Goal: Task Accomplishment & Management: Complete application form

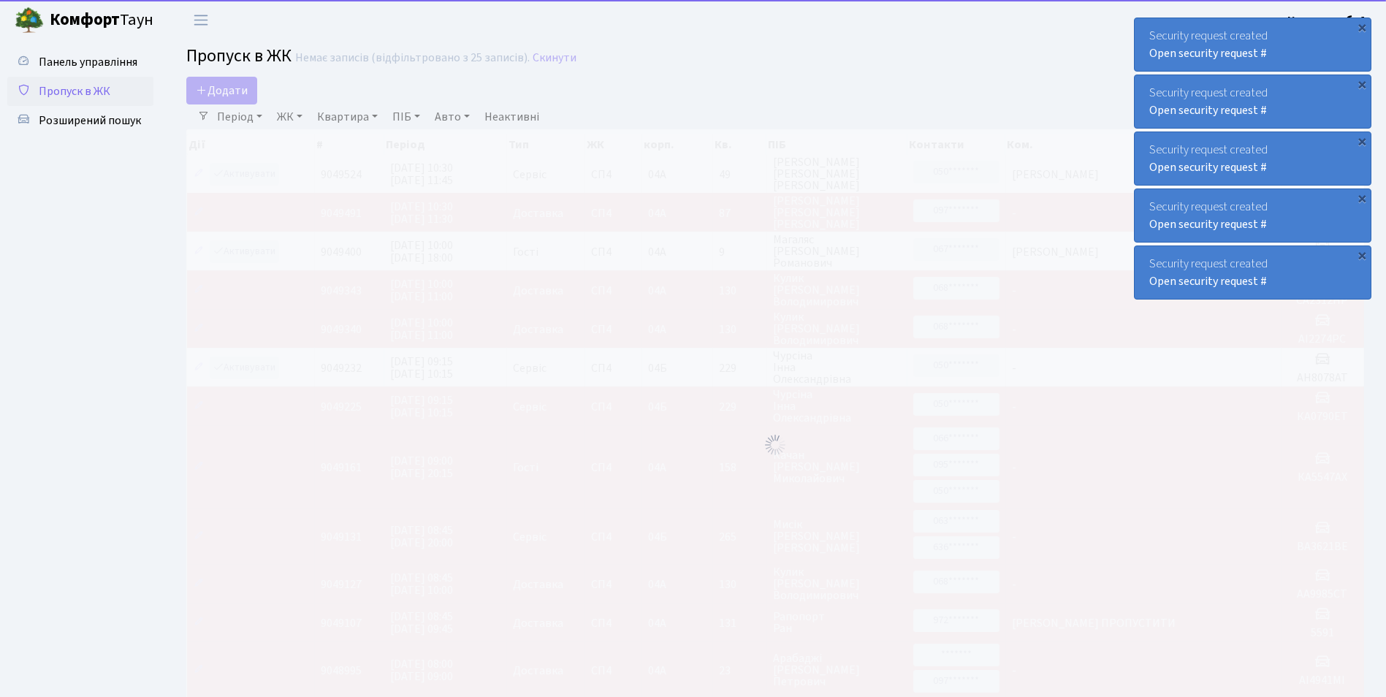
select select "25"
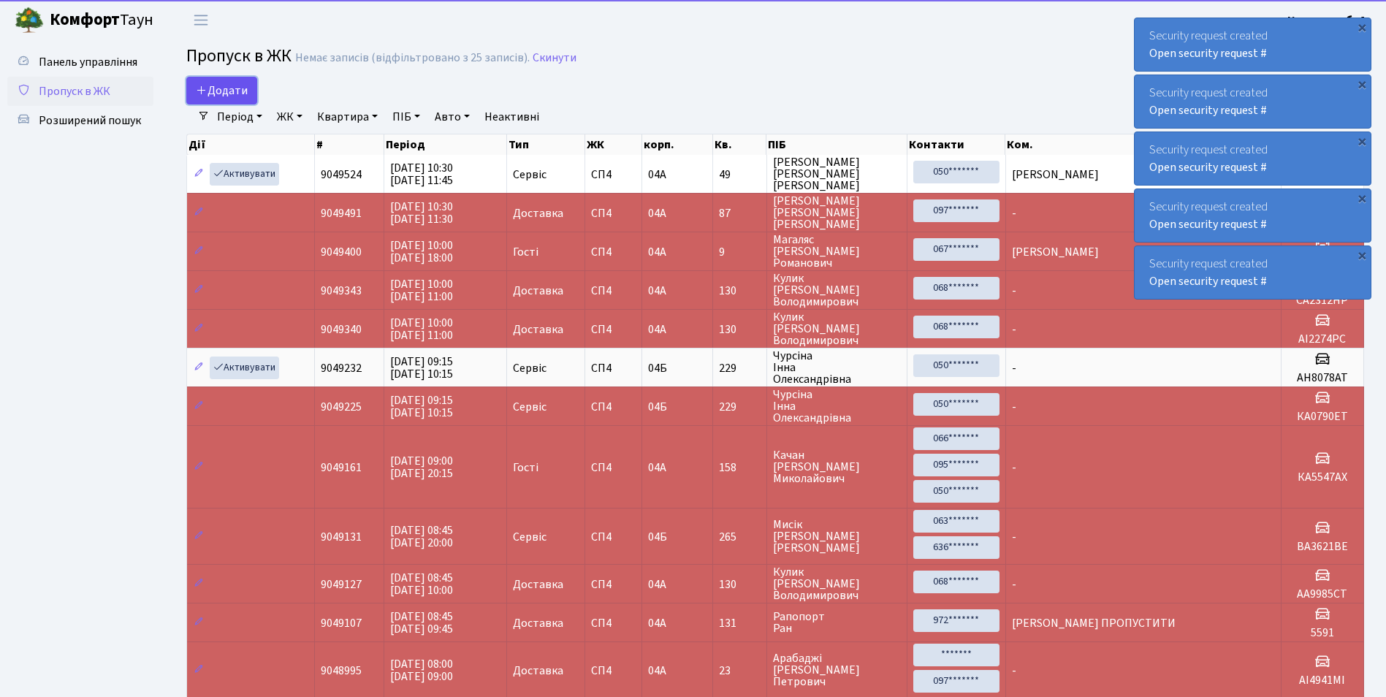
click at [228, 89] on span "Додати" at bounding box center [222, 91] width 52 height 16
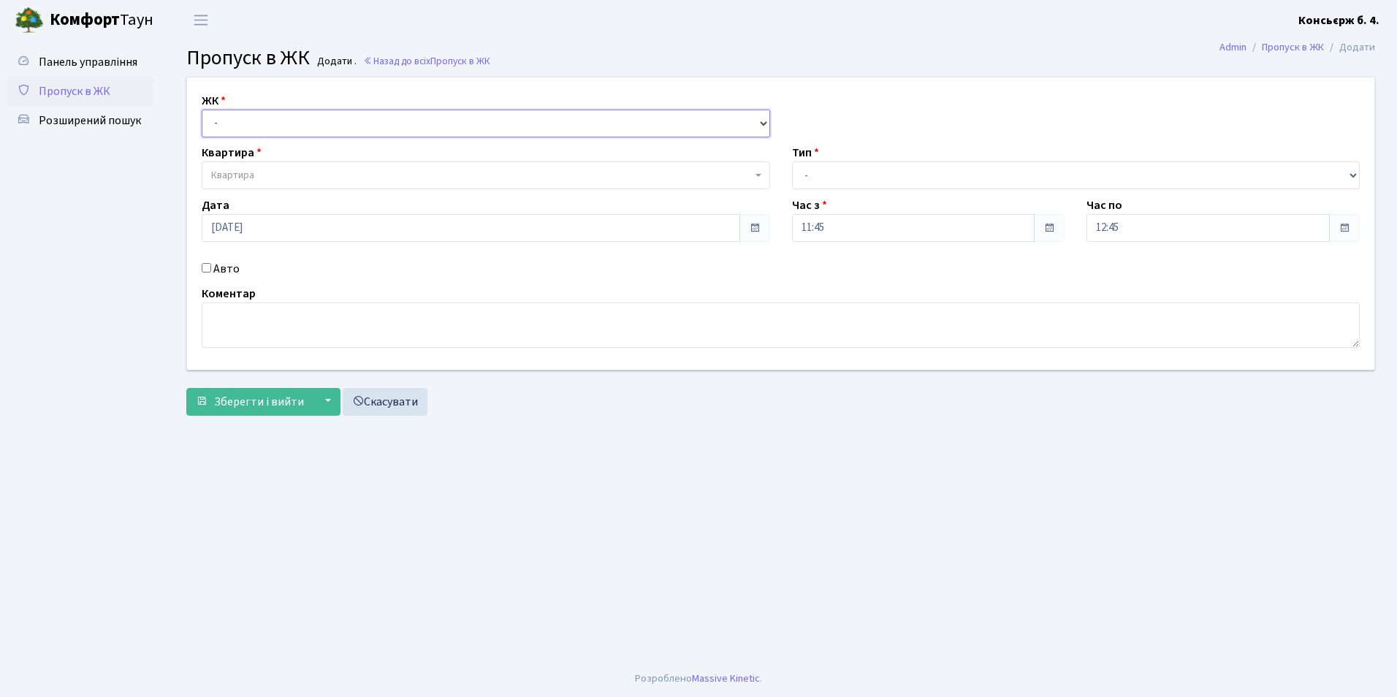
click at [224, 121] on select "- [STREET_ADDRESS]" at bounding box center [486, 124] width 569 height 28
select select "325"
click at [202, 110] on select "- СП4, Столичне шосе, 5" at bounding box center [486, 124] width 569 height 28
select select
click at [237, 178] on span "Квартира" at bounding box center [232, 175] width 43 height 15
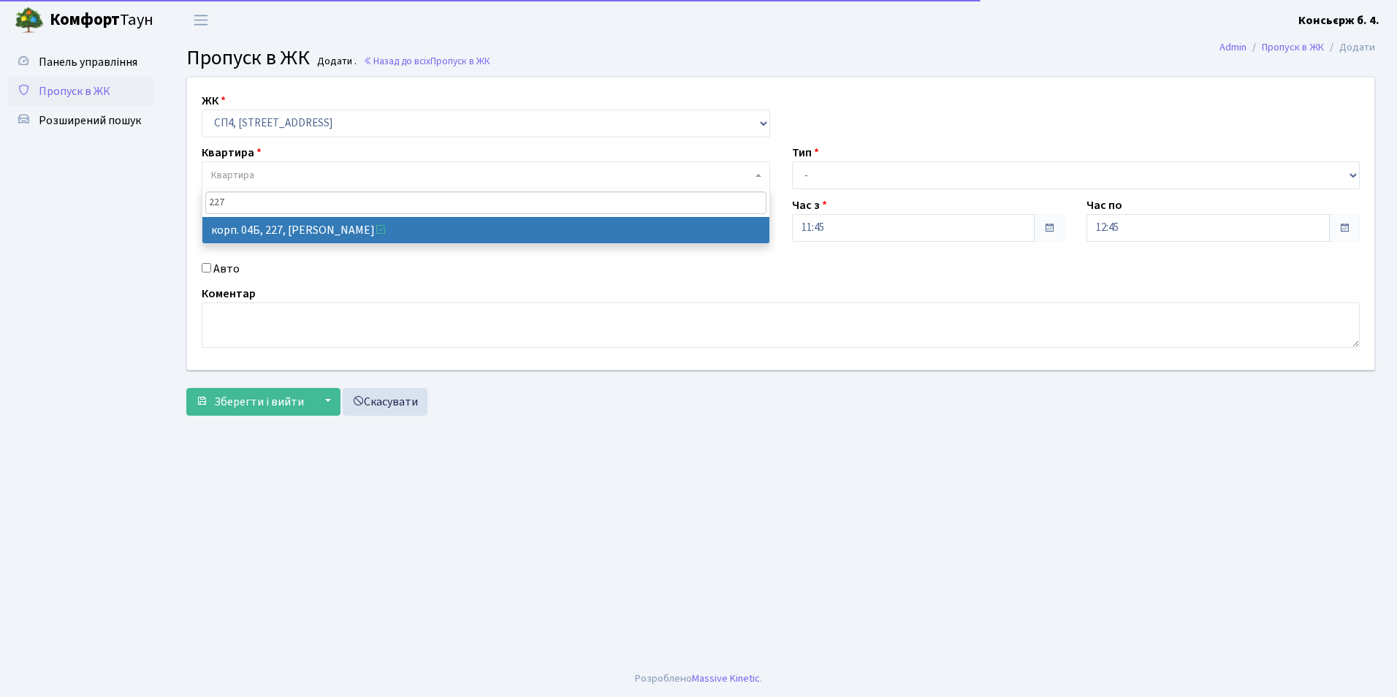
type input "227"
select select "21255"
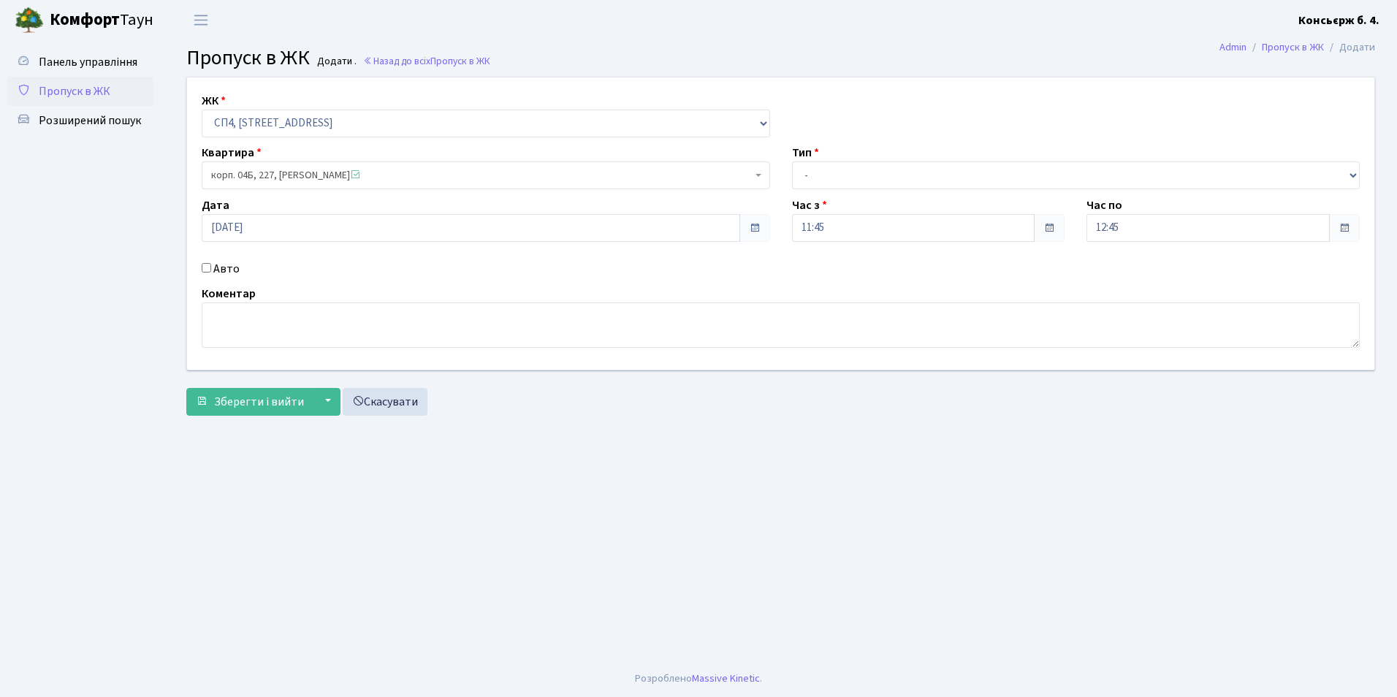
click at [207, 271] on input "Авто" at bounding box center [207, 268] width 10 height 10
checkbox input "true"
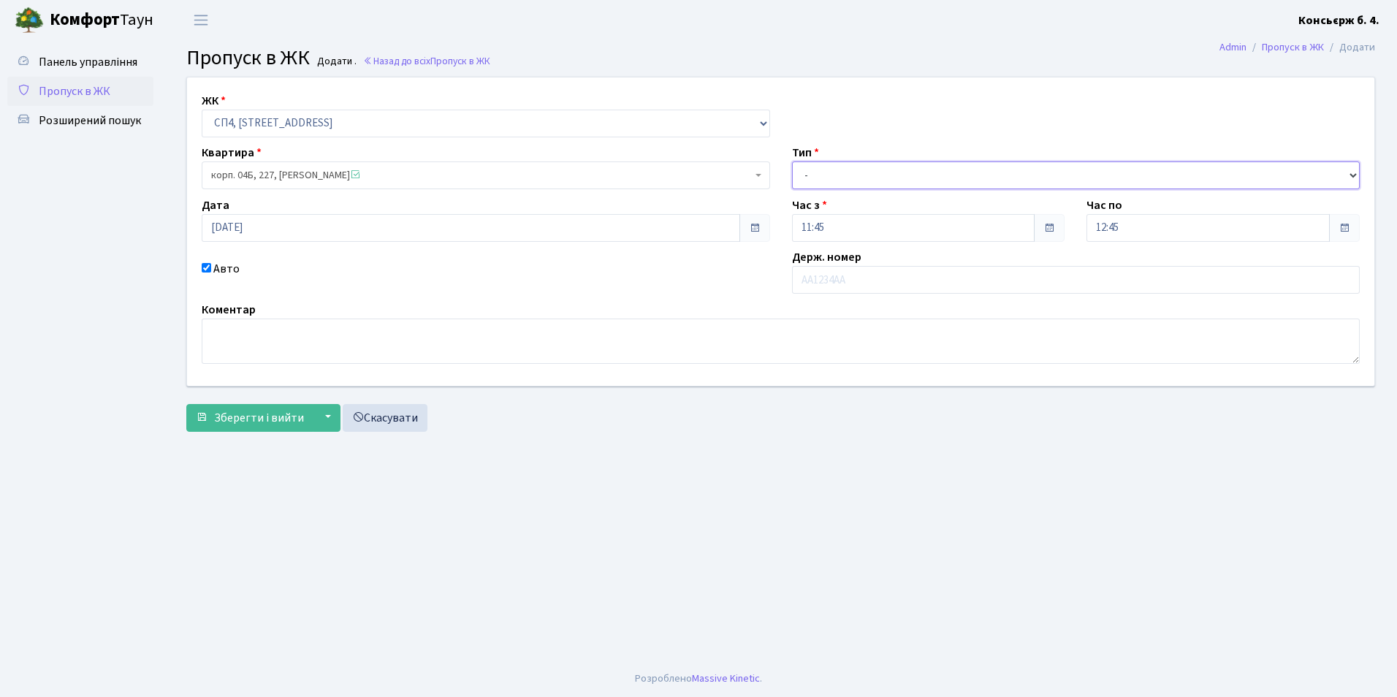
click at [841, 162] on select "- Доставка Таксі Гості Сервіс" at bounding box center [1076, 176] width 569 height 28
select select "2"
click at [792, 162] on select "- Доставка Таксі Гості Сервіс" at bounding box center [1076, 176] width 569 height 28
click at [826, 274] on input "text" at bounding box center [1076, 280] width 569 height 28
type input "АА3040YD"
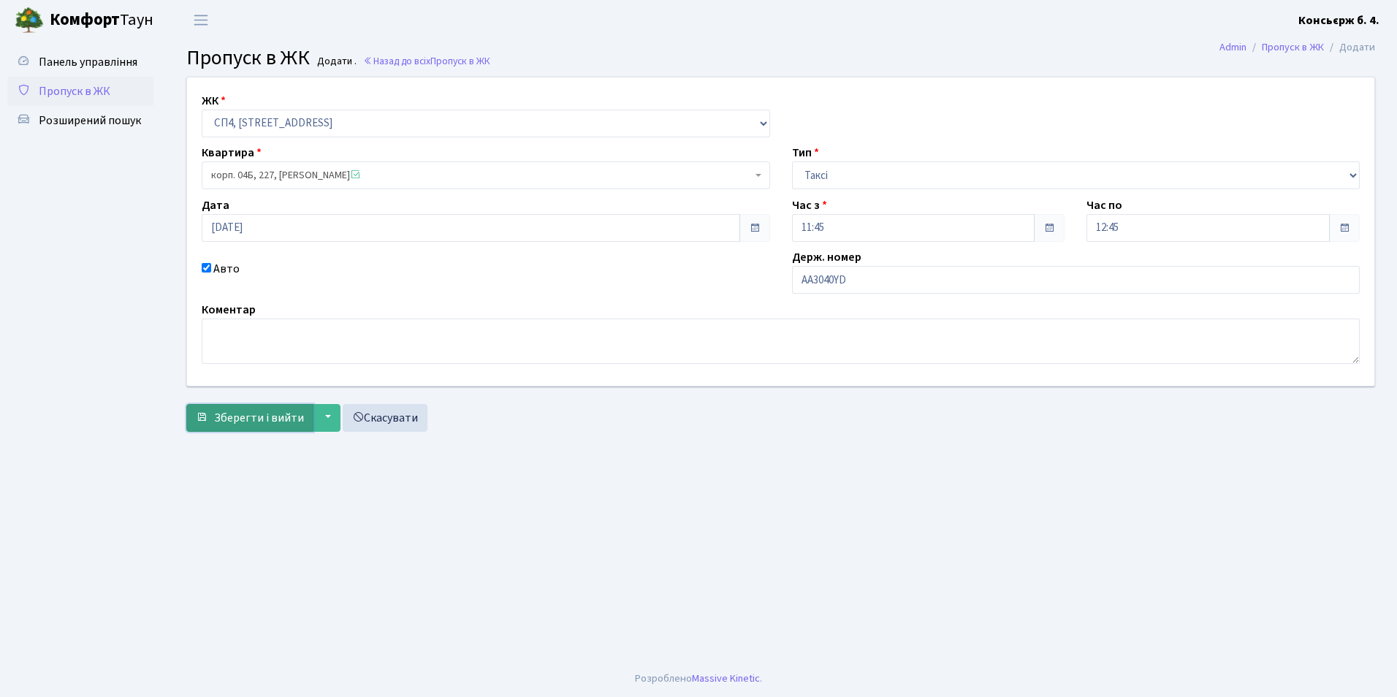
click at [255, 415] on span "Зберегти і вийти" at bounding box center [259, 418] width 90 height 16
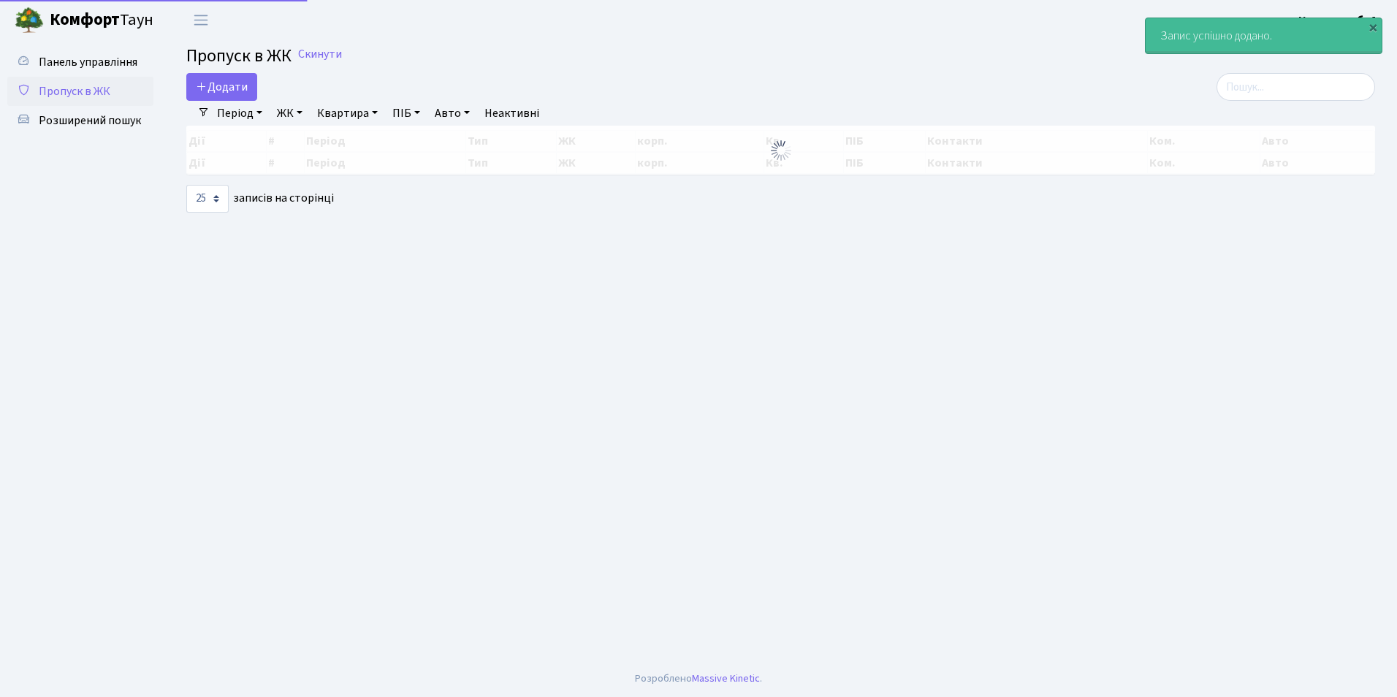
select select "25"
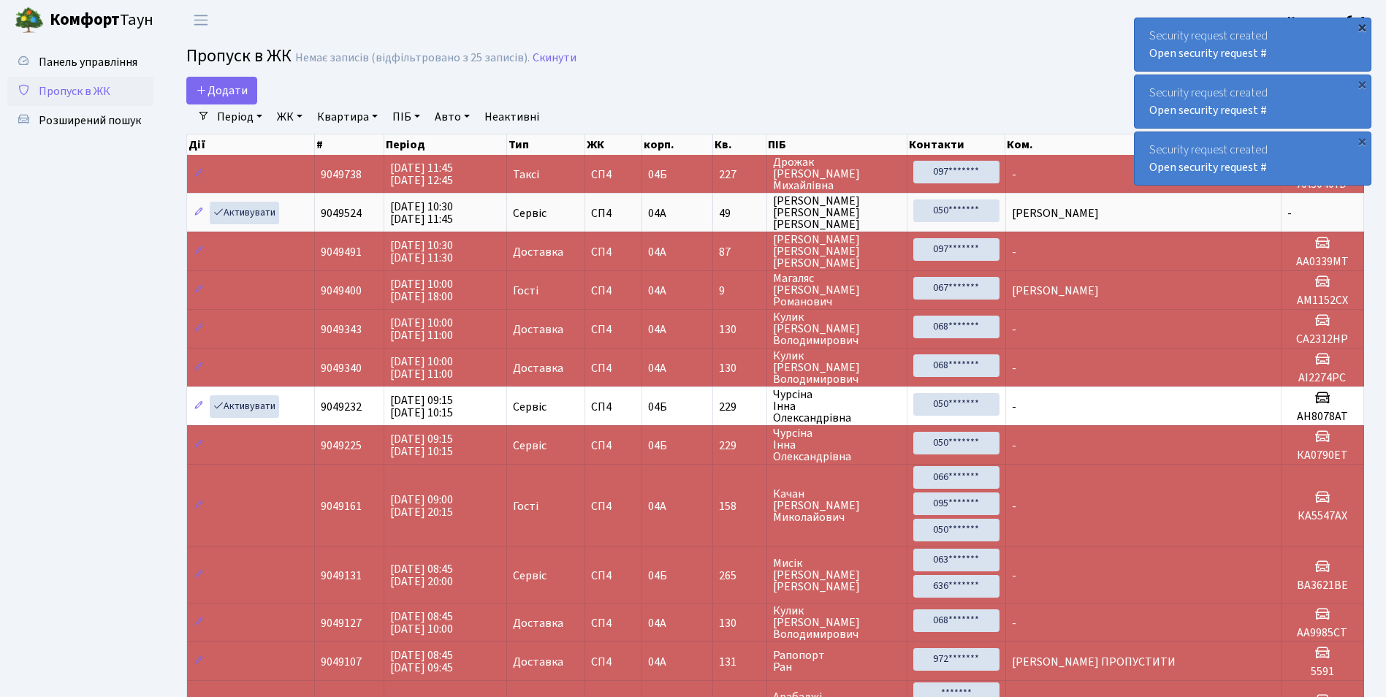
click at [1366, 23] on div "×" at bounding box center [1362, 27] width 15 height 15
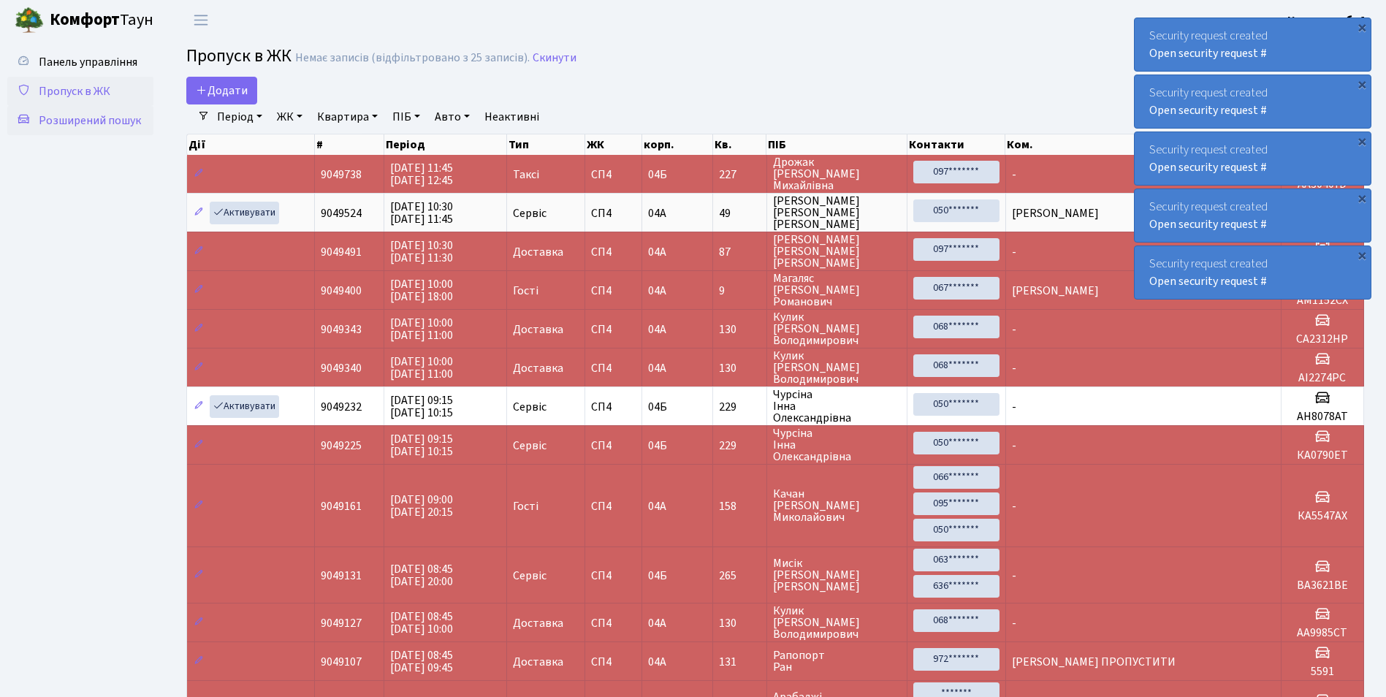
click at [121, 112] on link "Розширений пошук" at bounding box center [80, 120] width 146 height 29
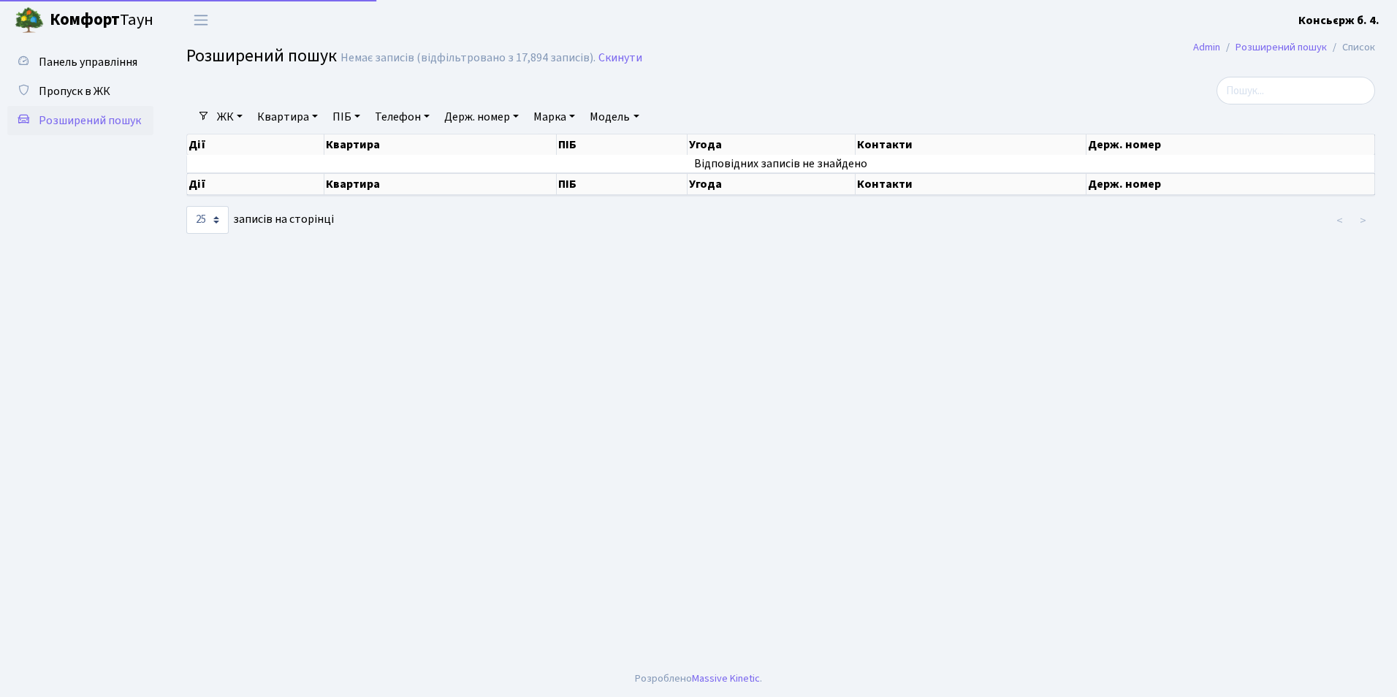
select select "25"
click at [95, 85] on span "Пропуск в ЖК" at bounding box center [75, 91] width 72 height 16
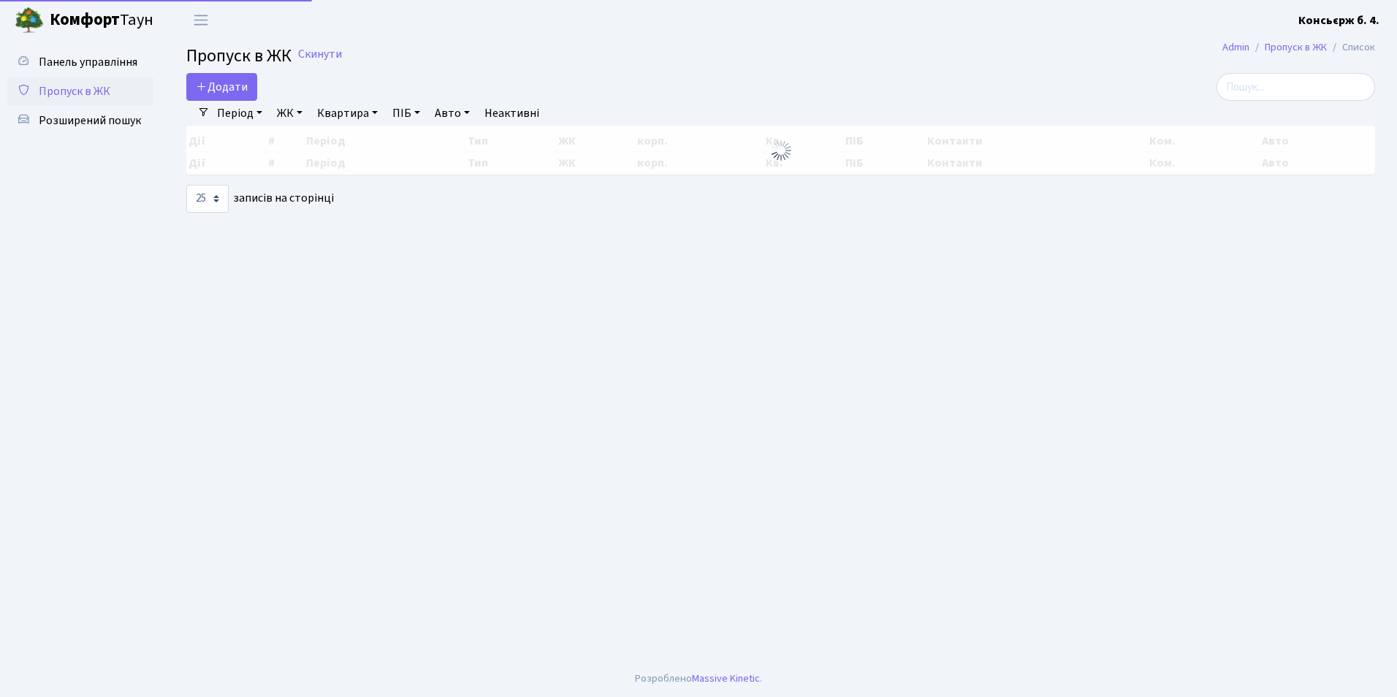
select select "25"
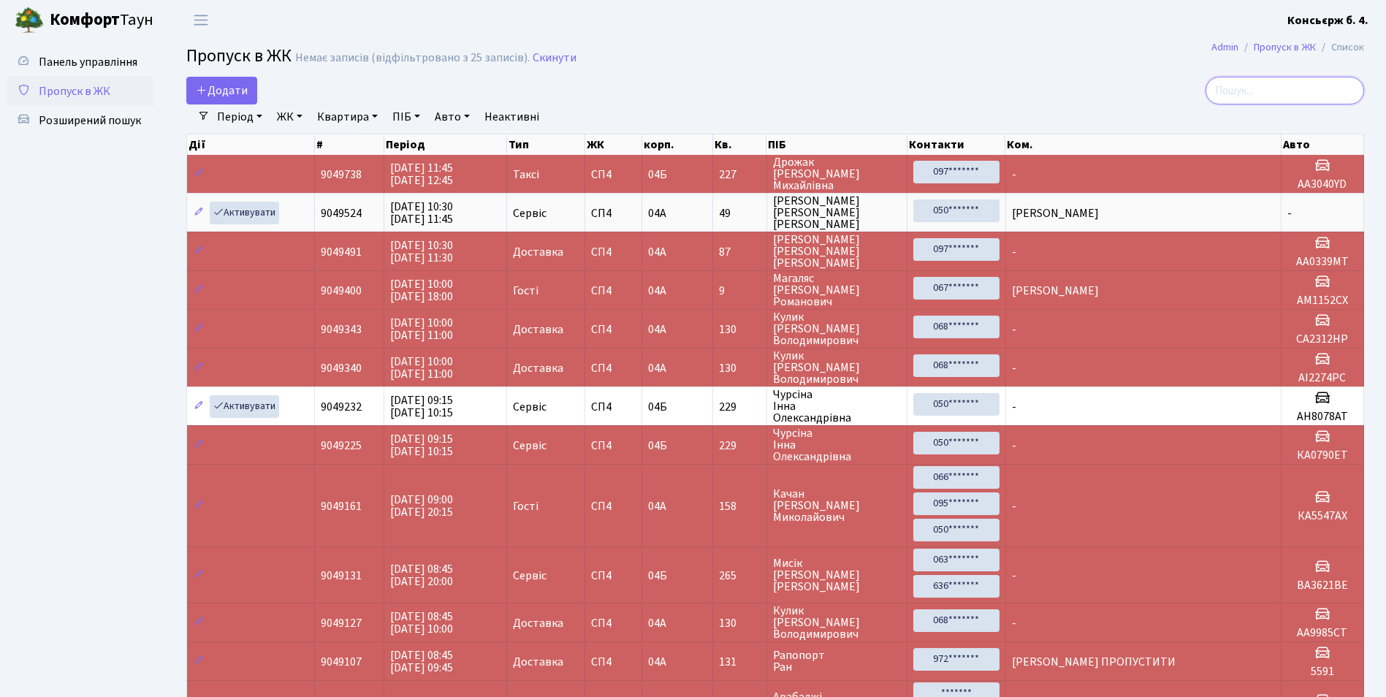
click at [1316, 86] on input "search" at bounding box center [1285, 91] width 159 height 28
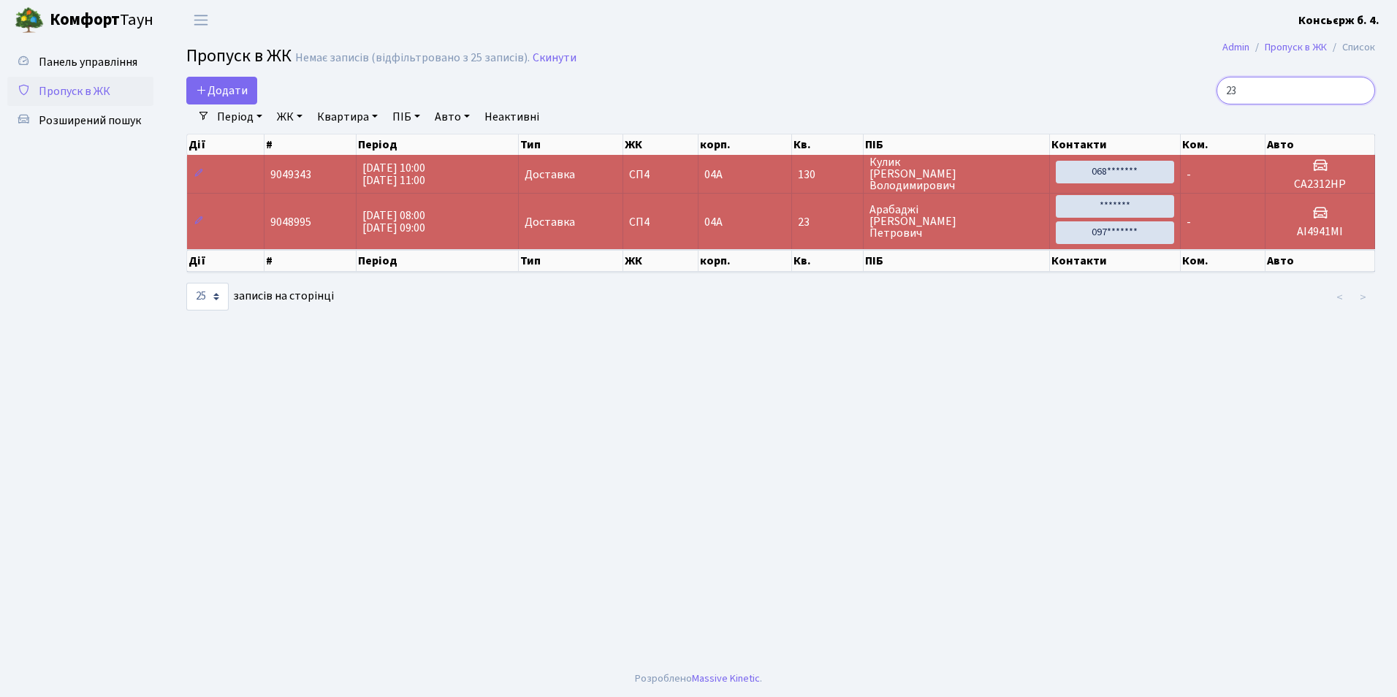
type input "2"
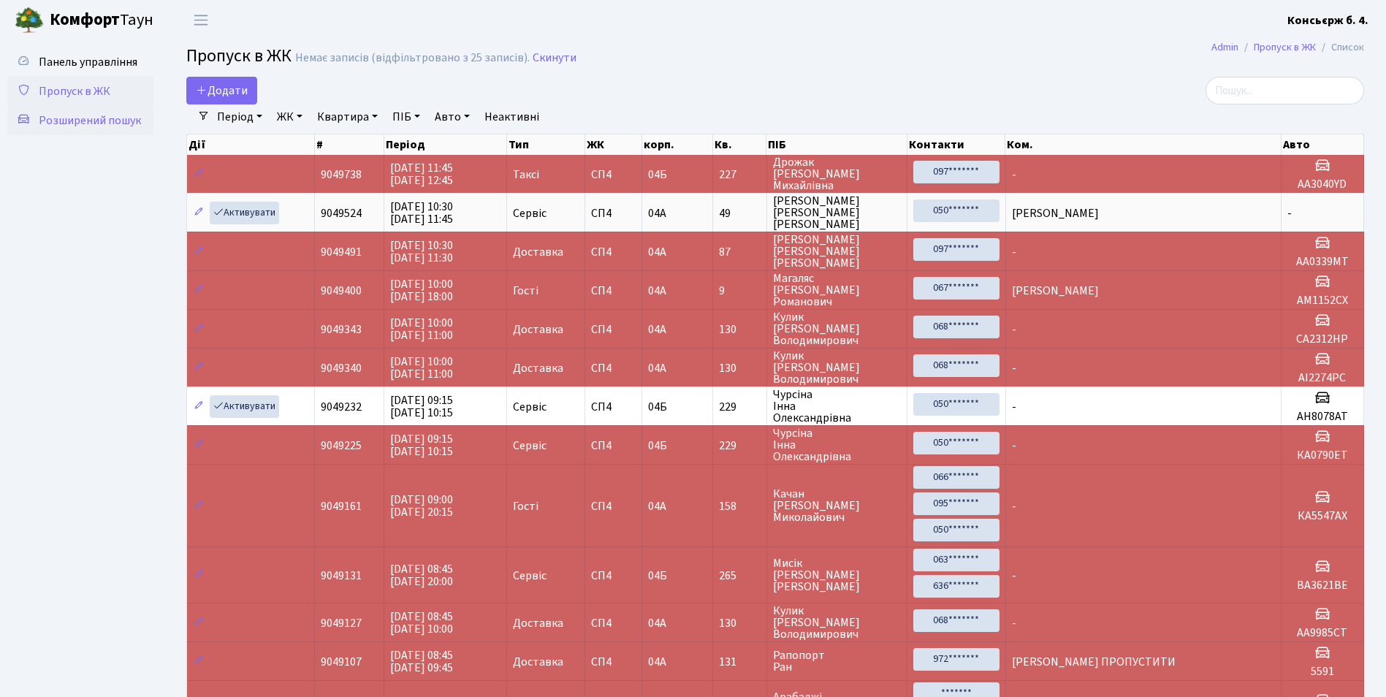
click at [133, 121] on span "Розширений пошук" at bounding box center [90, 121] width 102 height 16
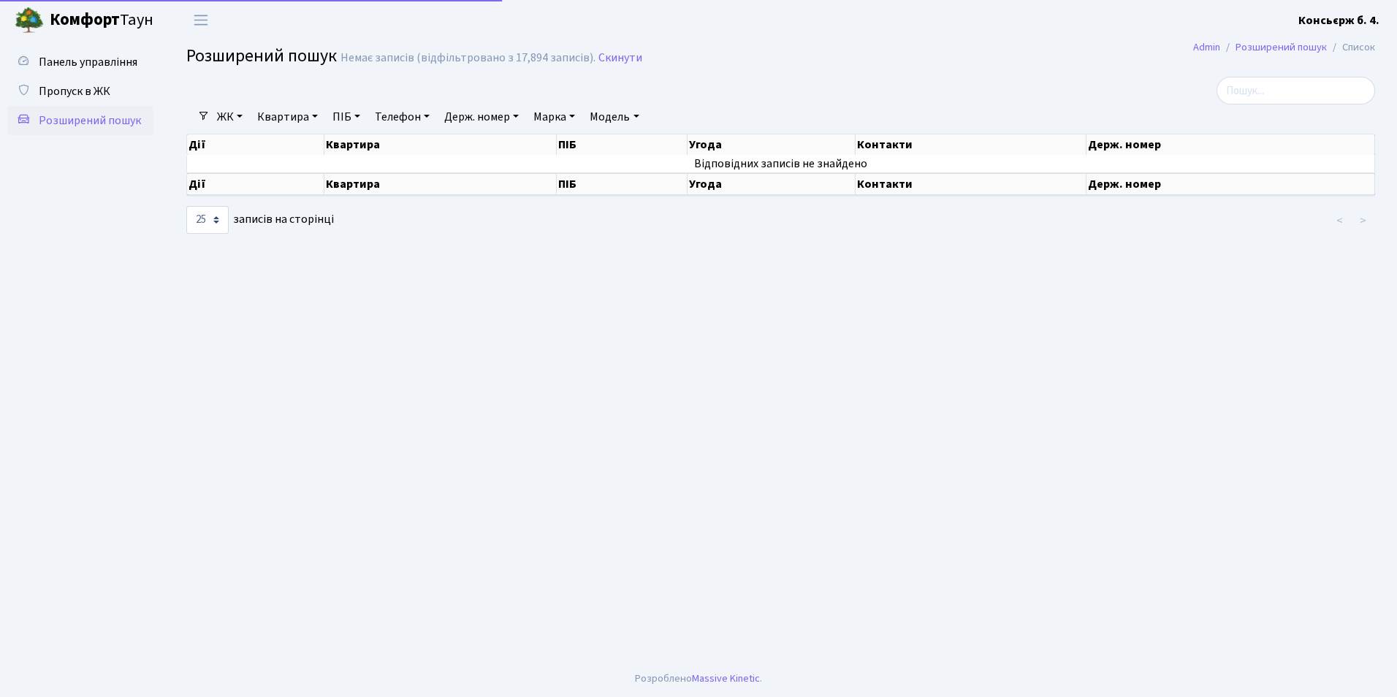
select select "25"
click at [466, 114] on link "Держ. номер" at bounding box center [482, 117] width 86 height 25
type input "2308"
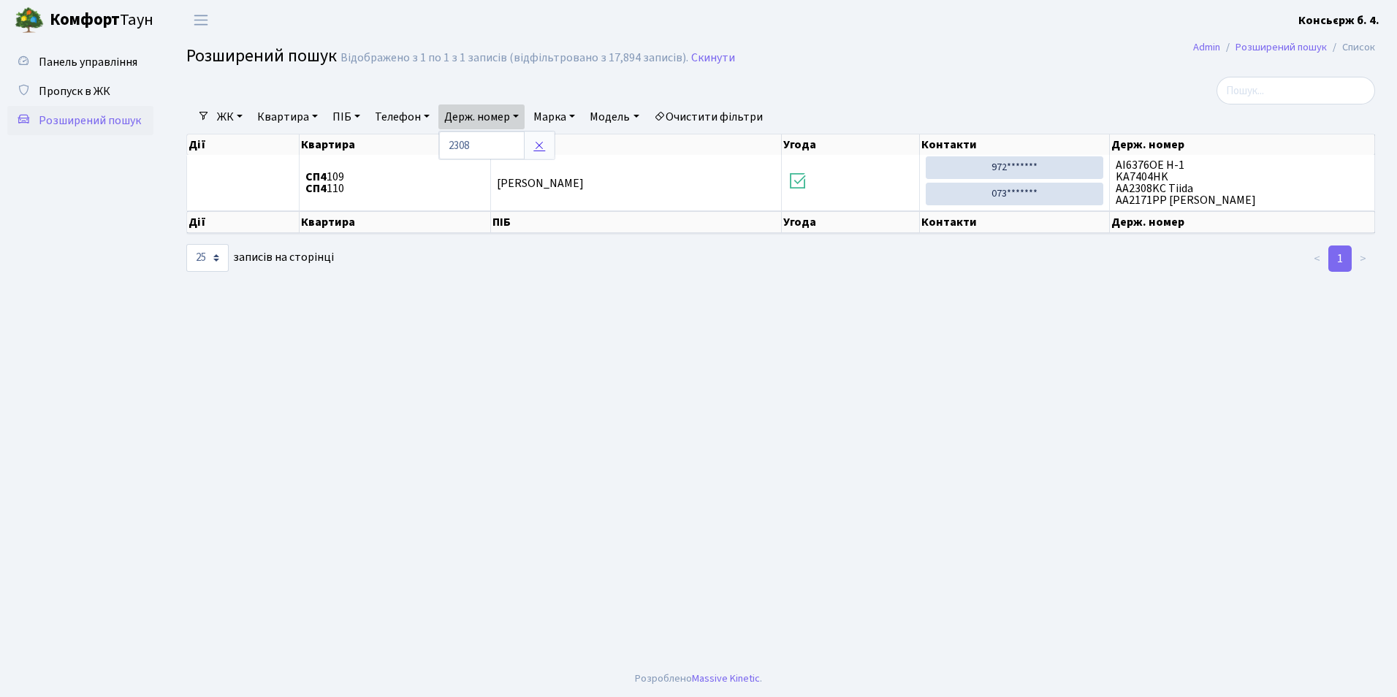
click at [547, 152] on link at bounding box center [539, 146] width 31 height 28
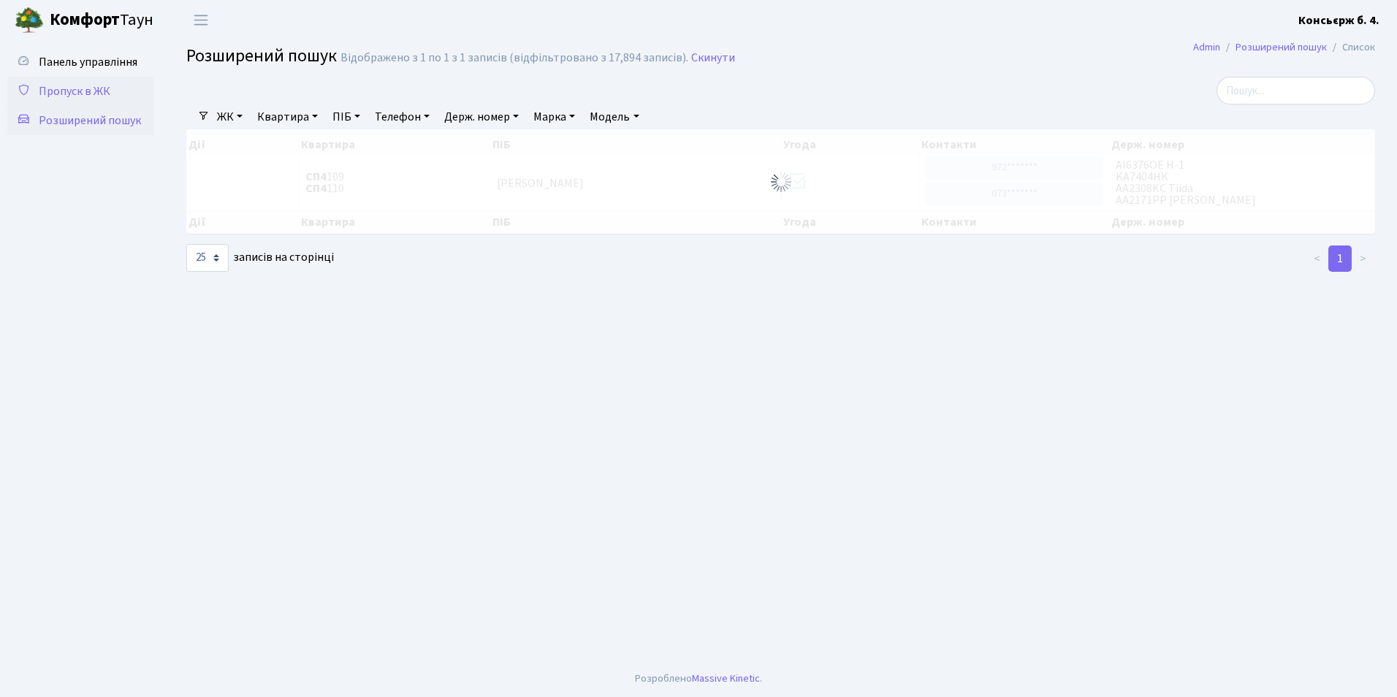
click at [65, 94] on span "Пропуск в ЖК" at bounding box center [75, 91] width 72 height 16
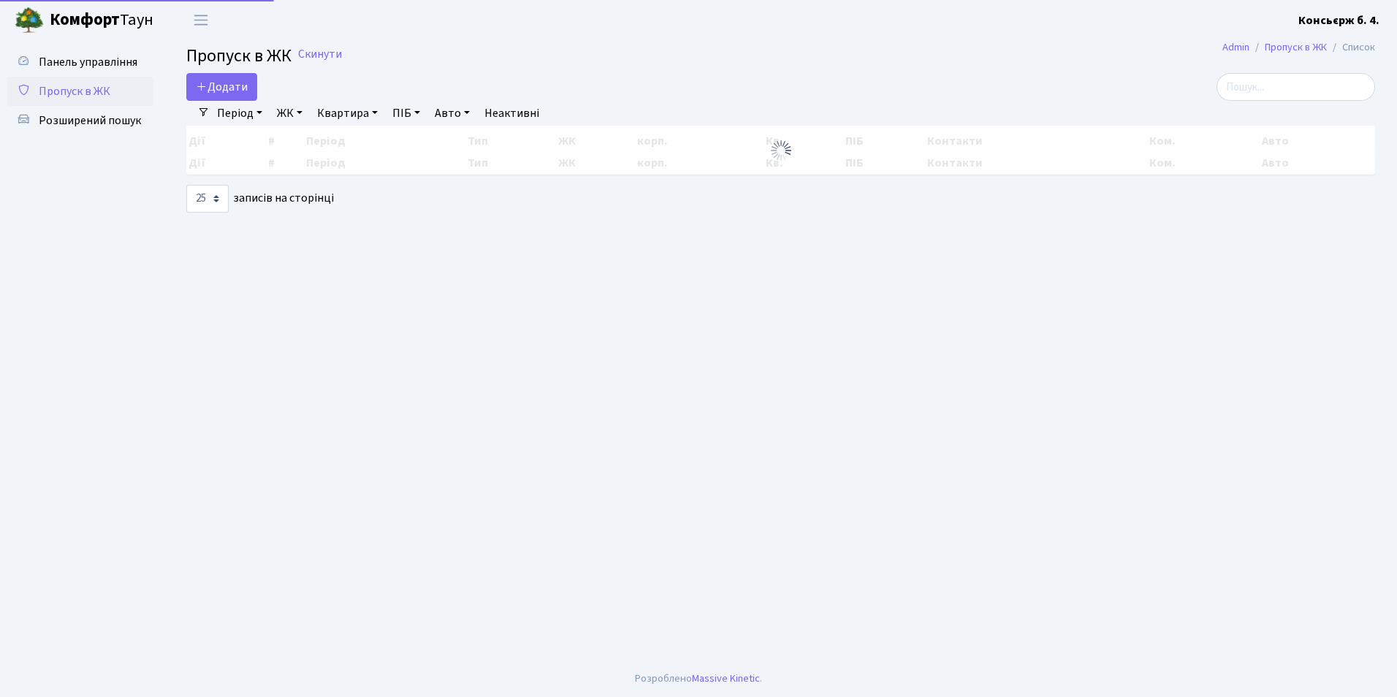
select select "25"
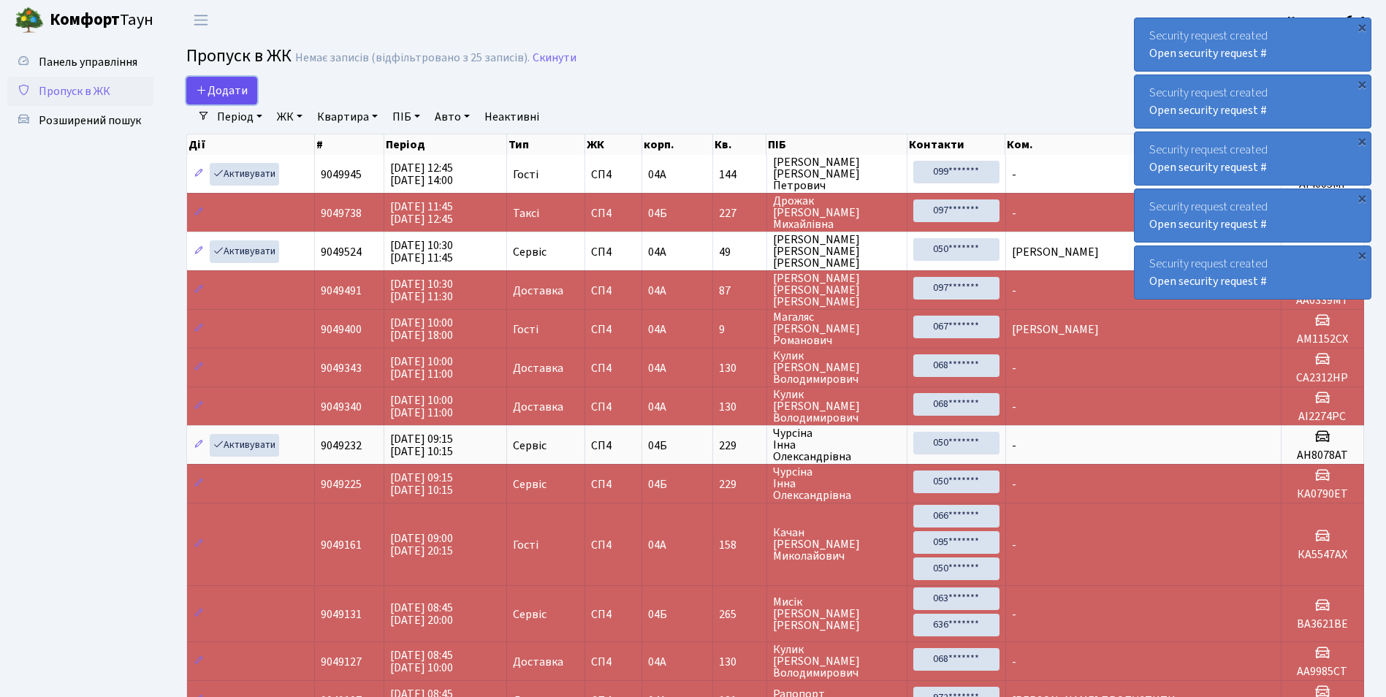
click at [239, 96] on span "Додати" at bounding box center [222, 91] width 52 height 16
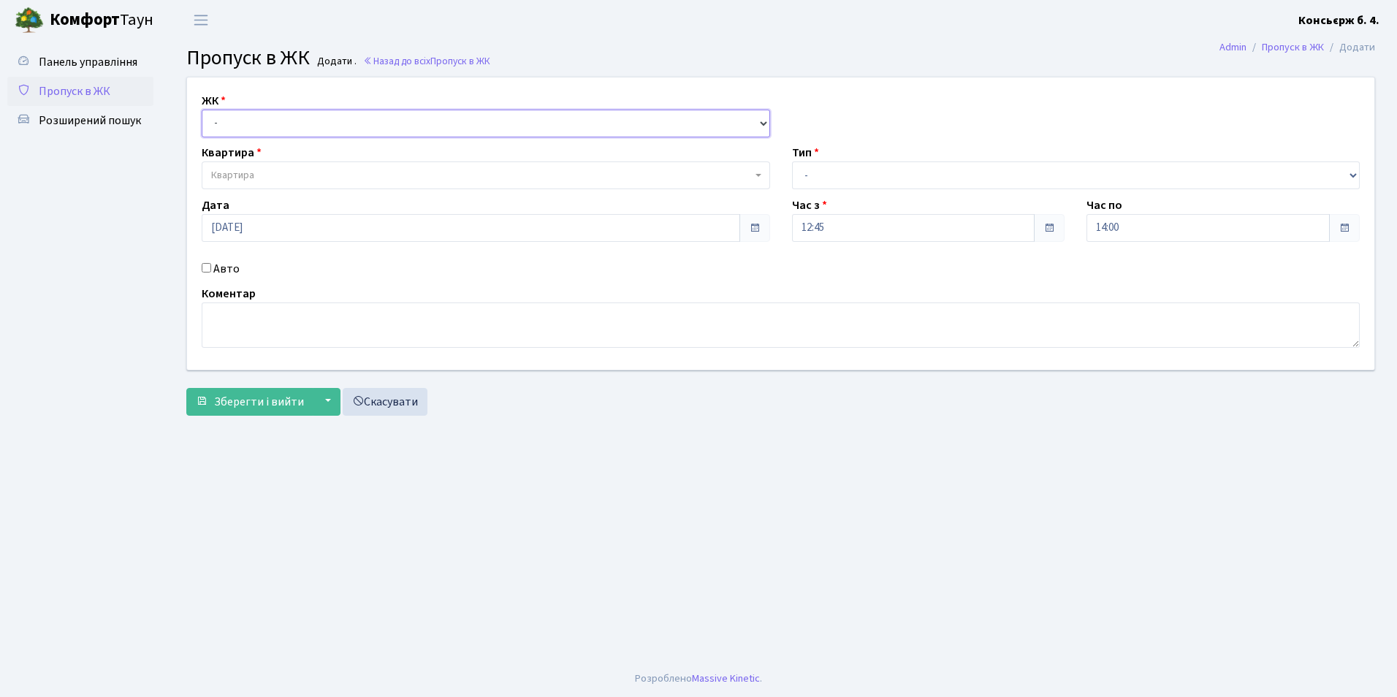
click at [226, 120] on select "- [STREET_ADDRESS]" at bounding box center [486, 124] width 569 height 28
select select "325"
click at [202, 110] on select "- [STREET_ADDRESS]" at bounding box center [486, 124] width 569 height 28
select select
click at [229, 176] on span "Квартира" at bounding box center [232, 175] width 43 height 15
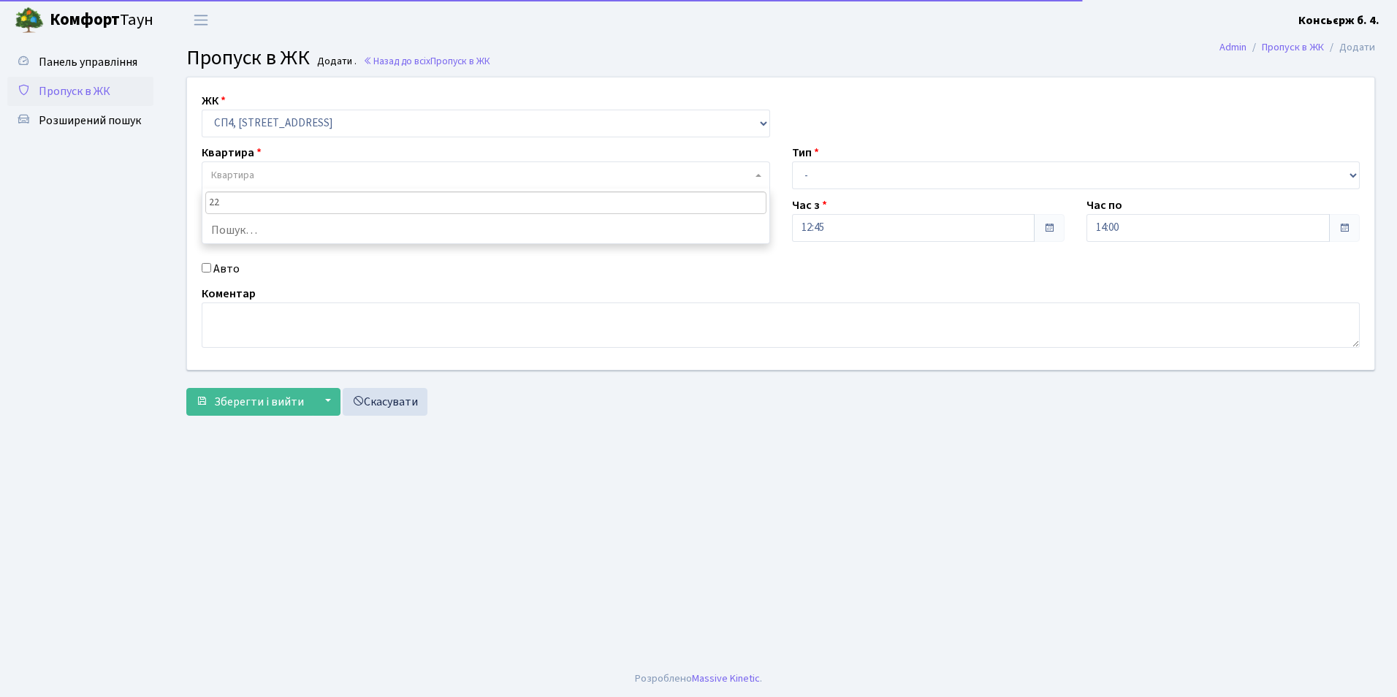
type input "2"
type input "22"
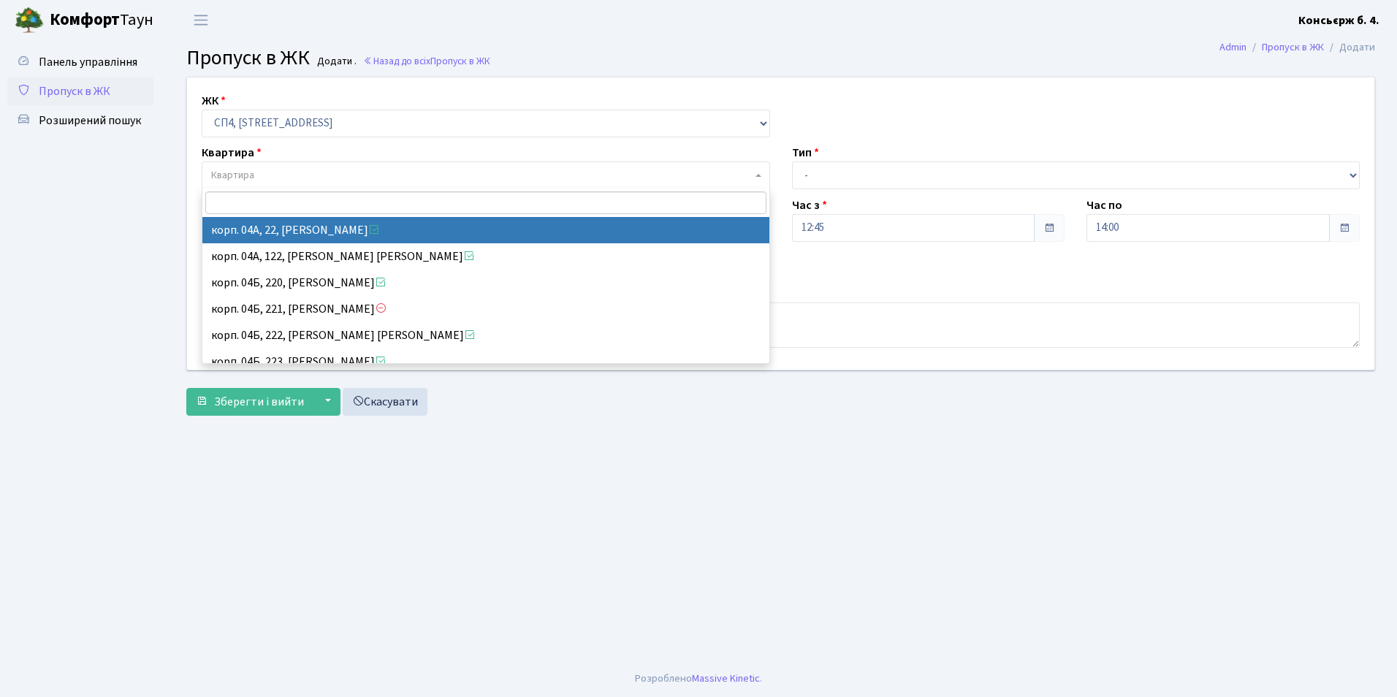
click at [124, 171] on ul "Панель управління Пропуск в ЖК Розширений пошук" at bounding box center [80, 351] width 146 height 606
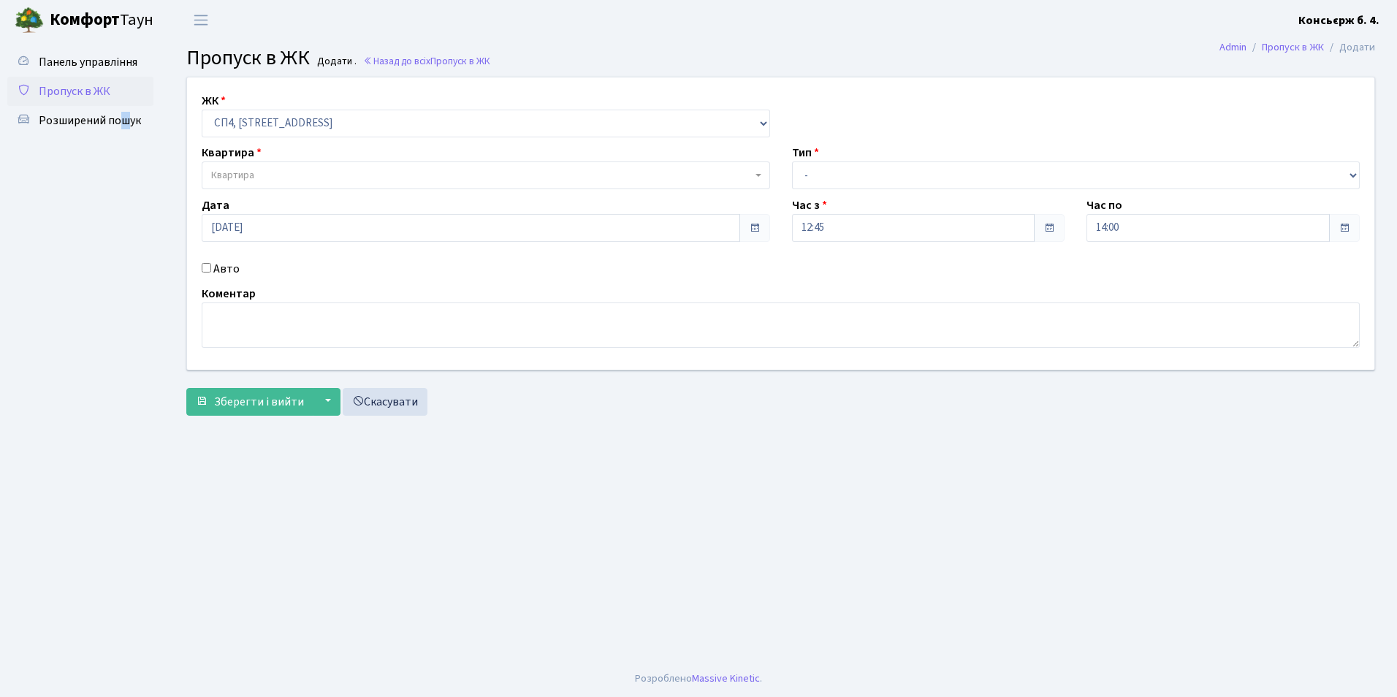
click at [240, 175] on span "Квартира" at bounding box center [232, 175] width 43 height 15
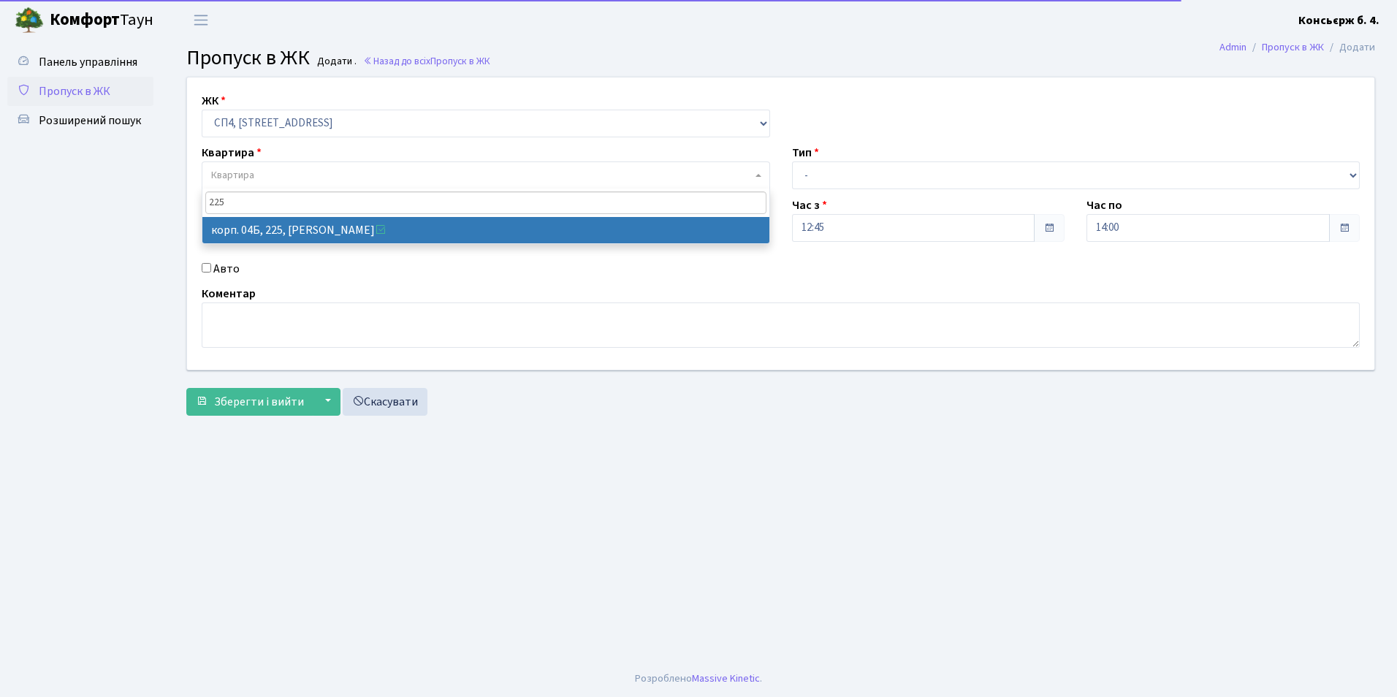
type input "225"
select select "21253"
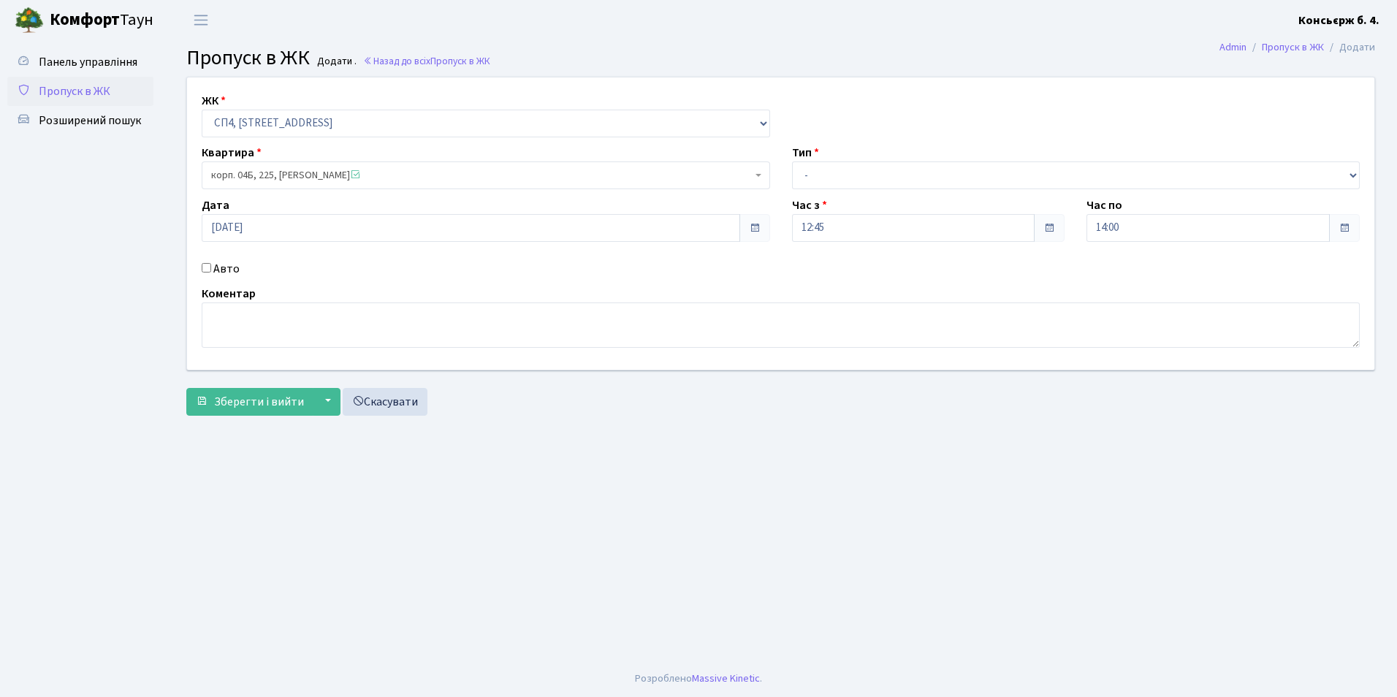
click at [207, 268] on input "Авто" at bounding box center [207, 268] width 10 height 10
checkbox input "true"
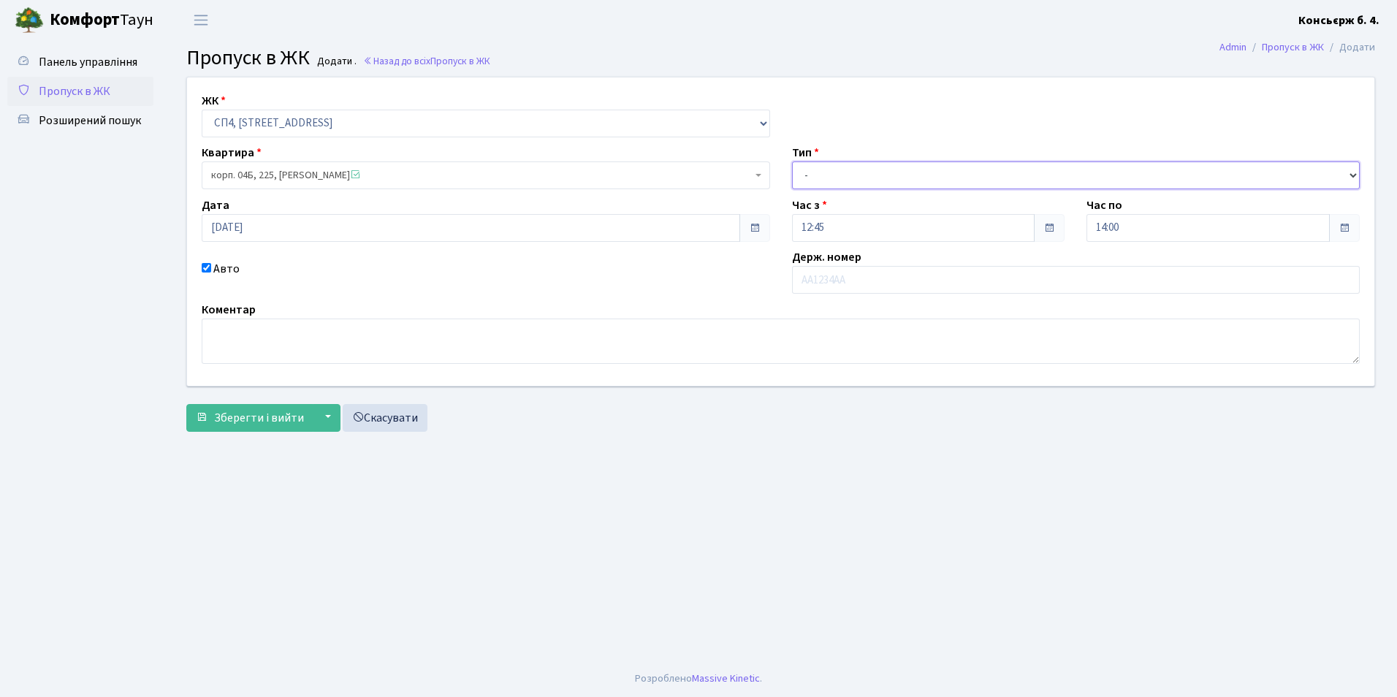
click at [888, 171] on select "- Доставка Таксі Гості Сервіс" at bounding box center [1076, 176] width 569 height 28
select select "18"
click at [792, 162] on select "- Доставка Таксі Гості Сервіс" at bounding box center [1076, 176] width 569 height 28
click at [836, 265] on label "Держ. номер" at bounding box center [826, 258] width 69 height 18
click at [835, 278] on input "text" at bounding box center [1076, 280] width 569 height 28
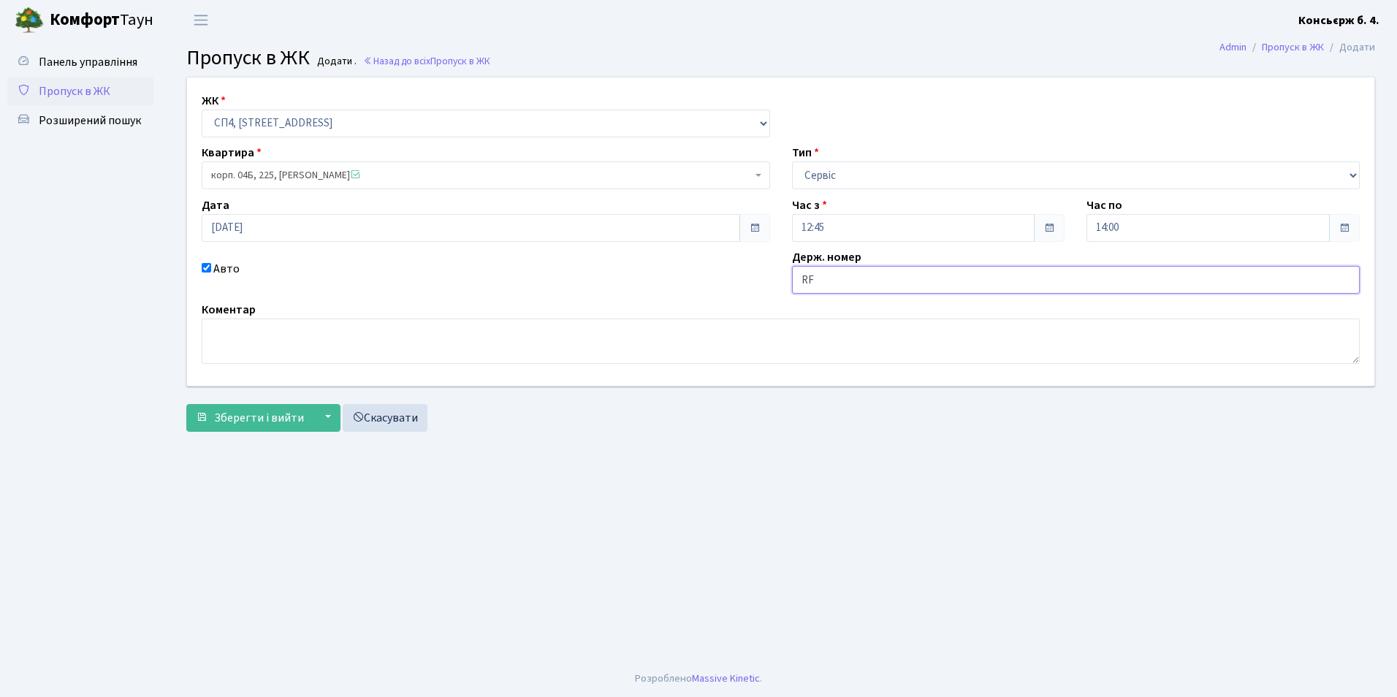
type input "R"
type input "КА2174АХ"
click at [251, 430] on button "Зберегти і вийти" at bounding box center [249, 418] width 127 height 28
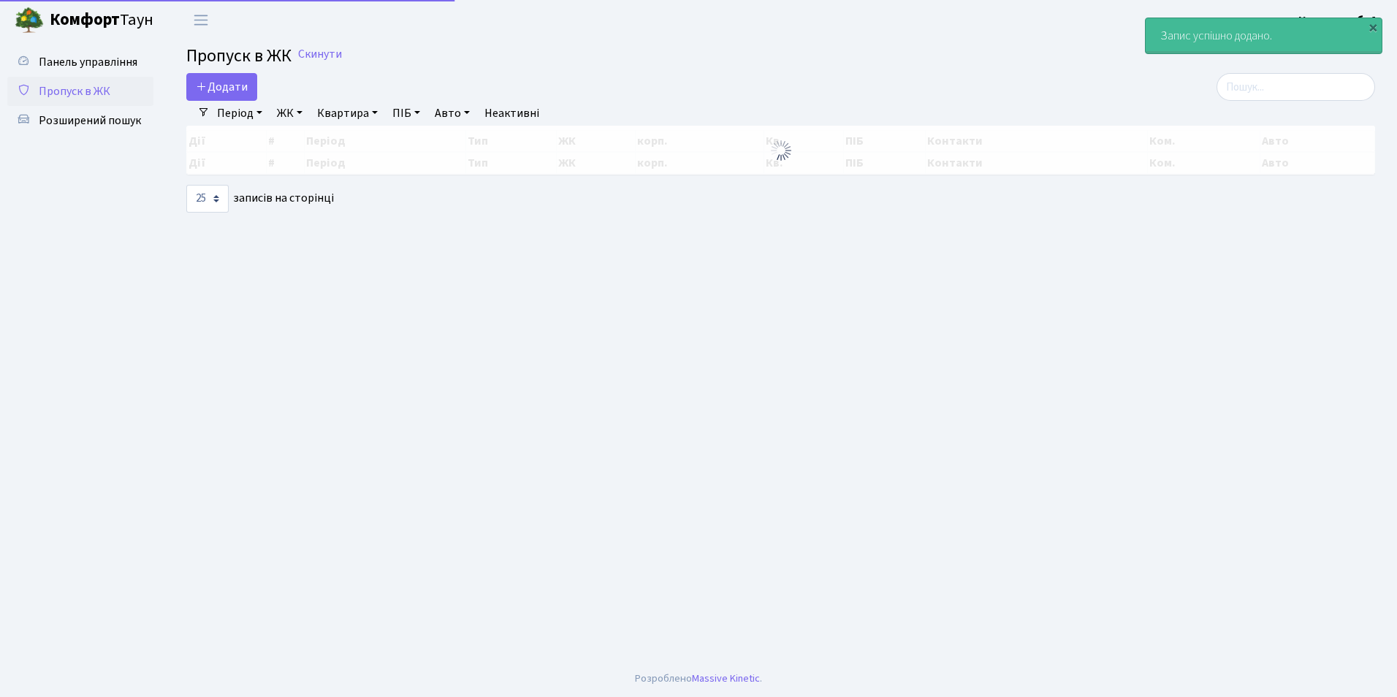
select select "25"
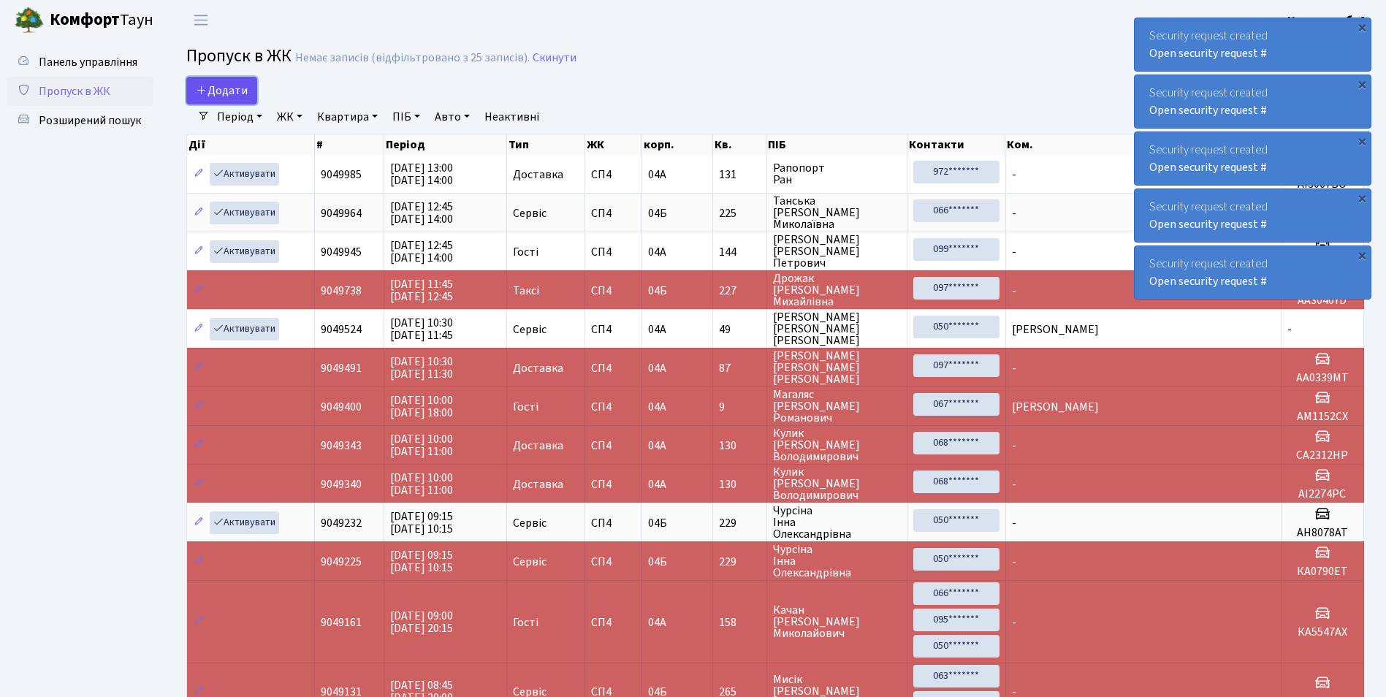
click at [192, 92] on link "Додати" at bounding box center [221, 91] width 71 height 28
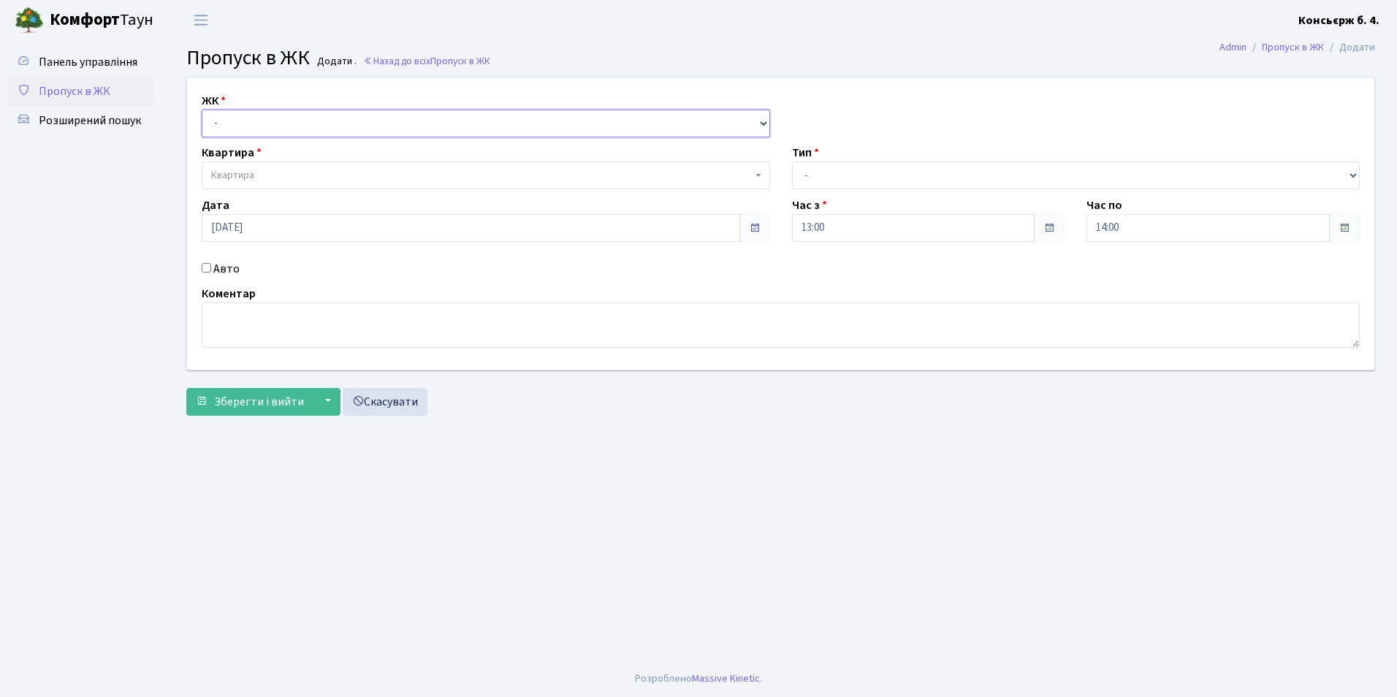
click at [227, 121] on select "- СП4, Столичне шосе, 5" at bounding box center [486, 124] width 569 height 28
select select "325"
click at [202, 110] on select "- СП4, Столичне шосе, 5" at bounding box center [486, 124] width 569 height 28
select select
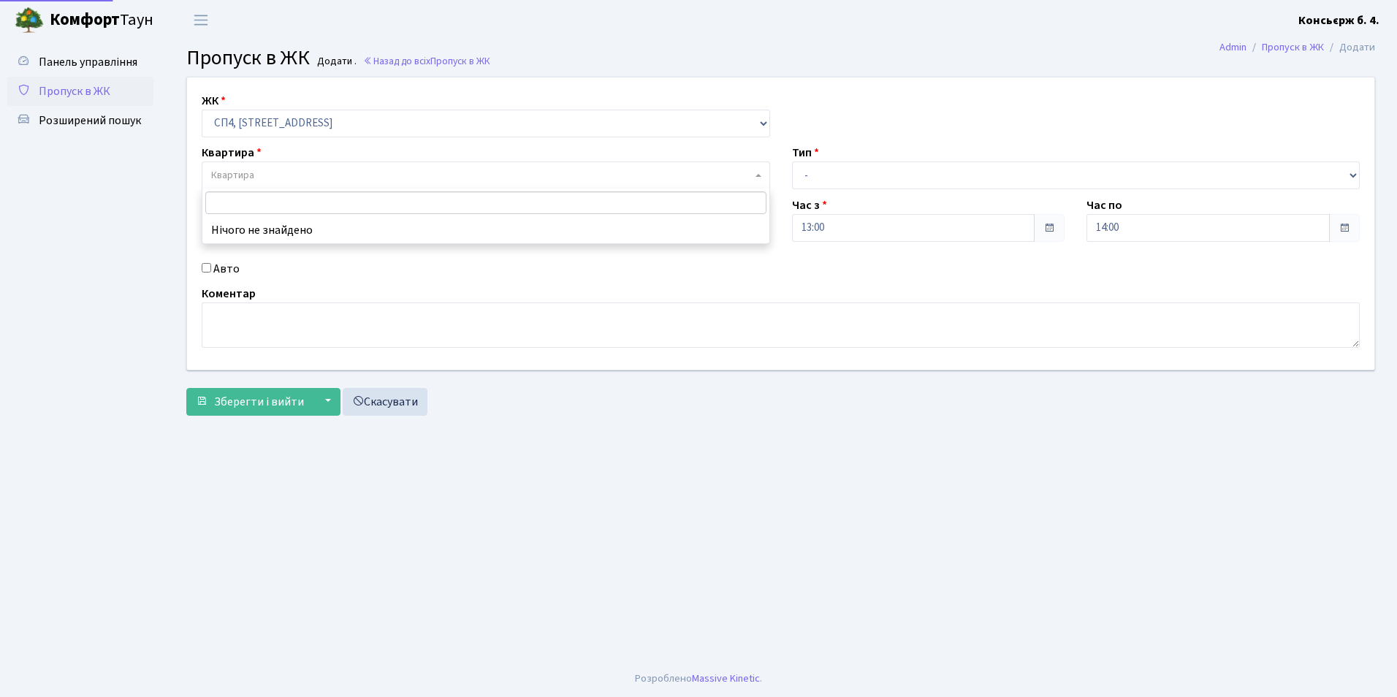
click at [235, 170] on span "Квартира" at bounding box center [232, 175] width 43 height 15
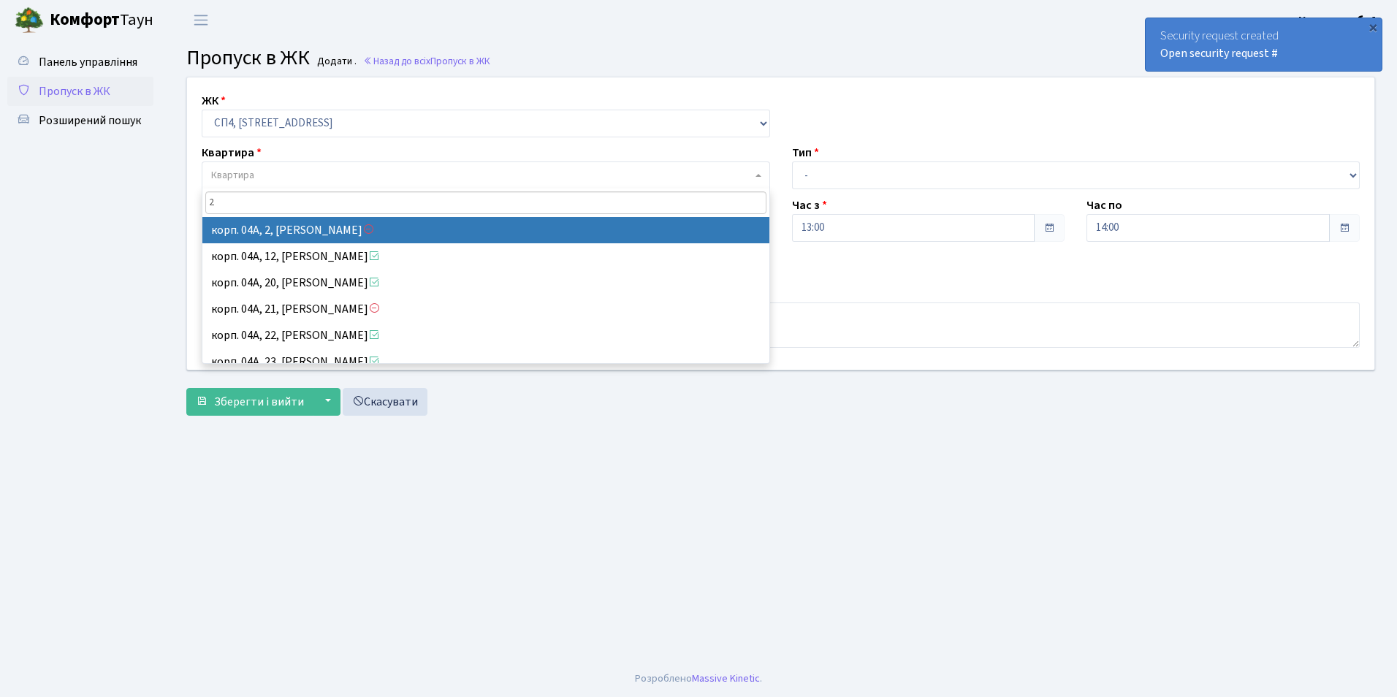
paste input "6"
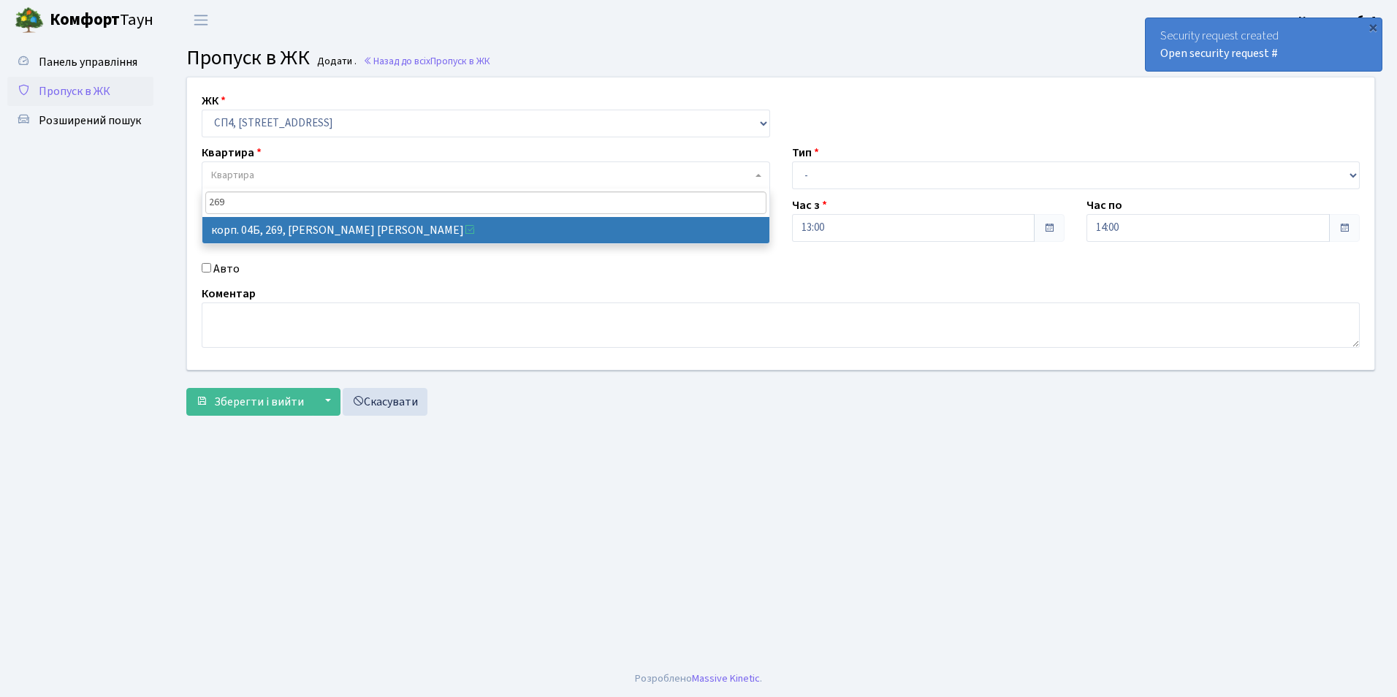
type input "269"
select select "21297"
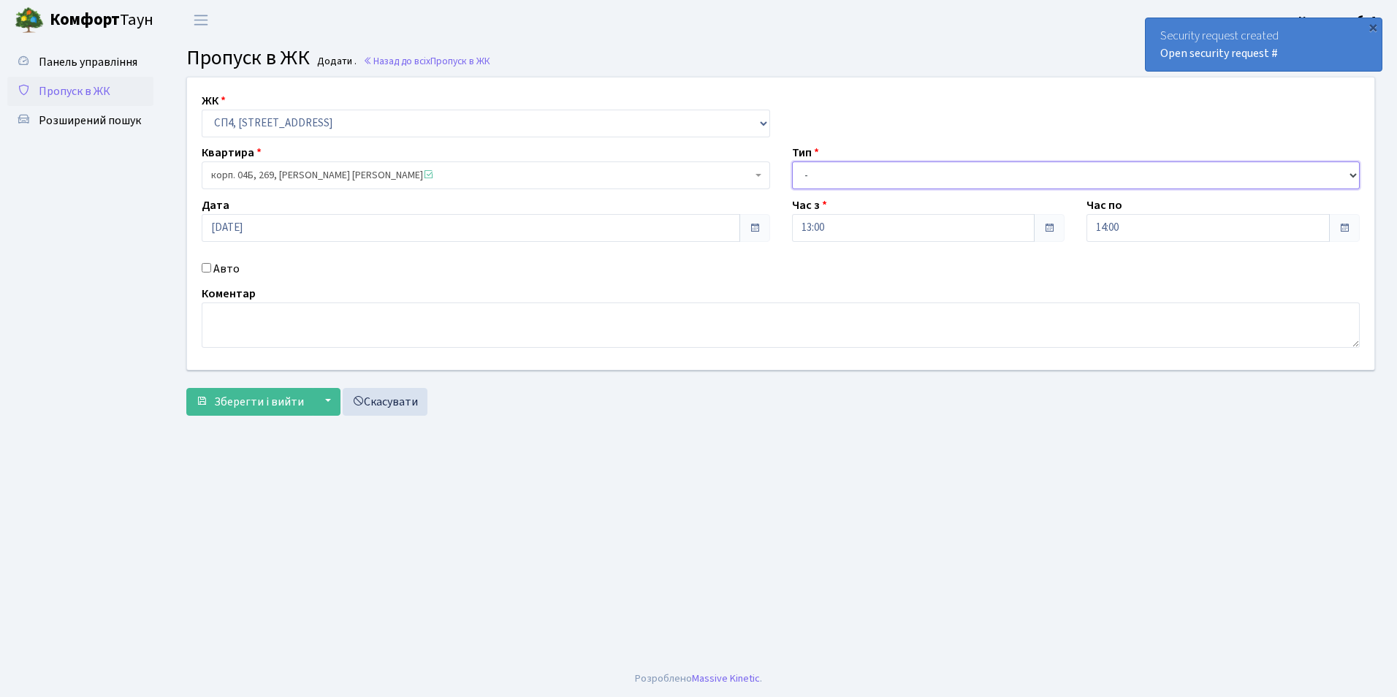
click at [810, 174] on select "- Доставка Таксі Гості Сервіс" at bounding box center [1076, 176] width 569 height 28
select select "18"
click at [792, 162] on select "- Доставка Таксі Гості Сервіс" at bounding box center [1076, 176] width 569 height 28
click at [210, 266] on input "Авто" at bounding box center [207, 268] width 10 height 10
checkbox input "true"
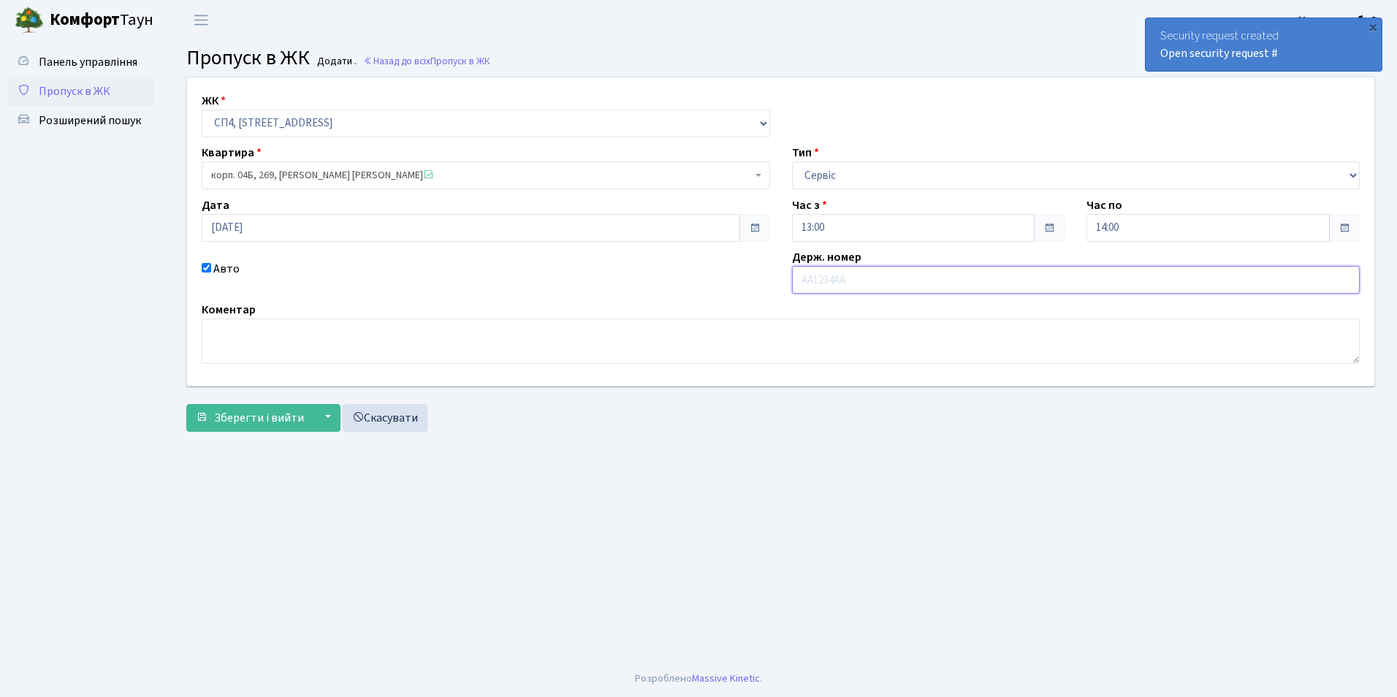
click at [898, 286] on input "text" at bounding box center [1076, 280] width 569 height 28
type input "КА3778НТ"
click at [267, 416] on span "Зберегти і вийти" at bounding box center [259, 418] width 90 height 16
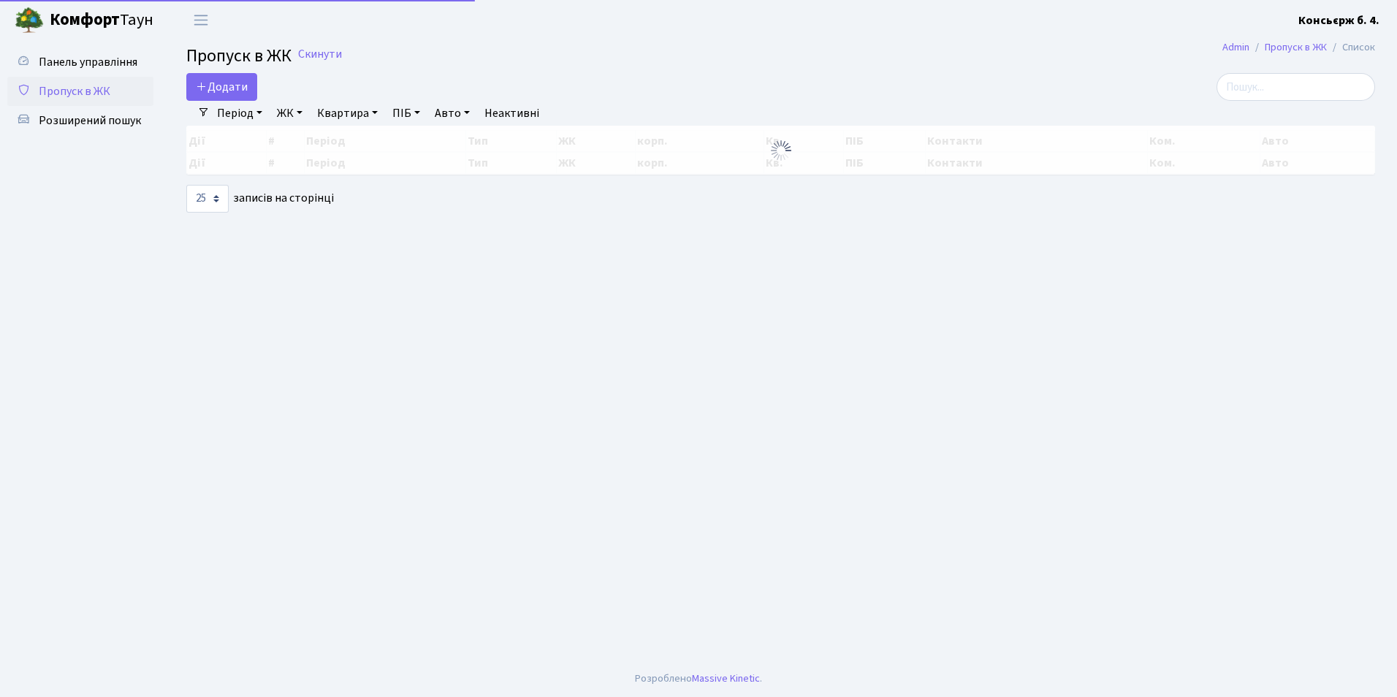
select select "25"
